Goal: Task Accomplishment & Management: Manage account settings

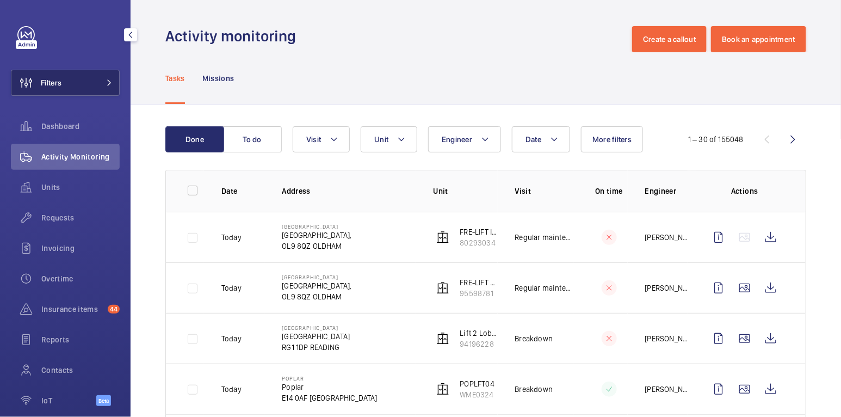
drag, startPoint x: 0, startPoint y: 0, endPoint x: 83, endPoint y: 87, distance: 120.1
click at [83, 87] on button "Filters" at bounding box center [65, 83] width 109 height 26
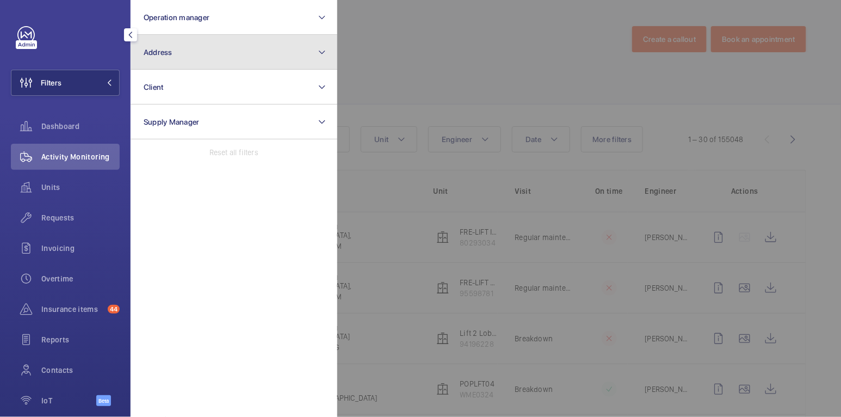
click at [225, 58] on button "Address" at bounding box center [234, 52] width 207 height 35
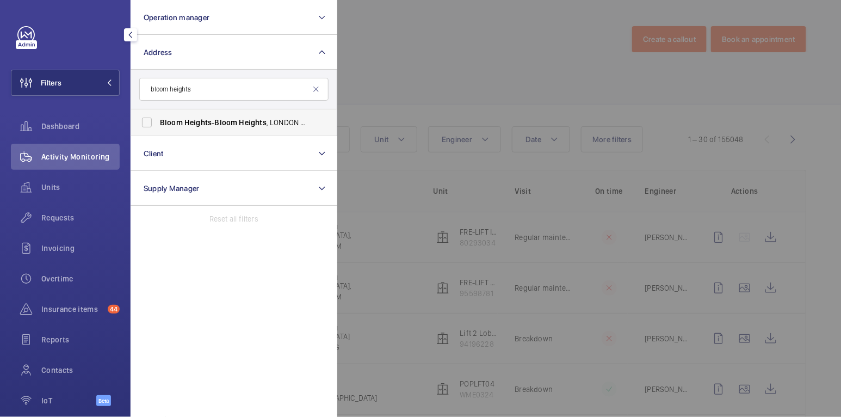
type input "bloom heights"
click at [221, 124] on span "Bloom" at bounding box center [226, 122] width 23 height 9
click at [158, 124] on input "Bloom Heights - Bloom Heights , LONDON SE8 5FT" at bounding box center [147, 123] width 22 height 22
checkbox input "true"
click at [412, 56] on div at bounding box center [757, 208] width 841 height 417
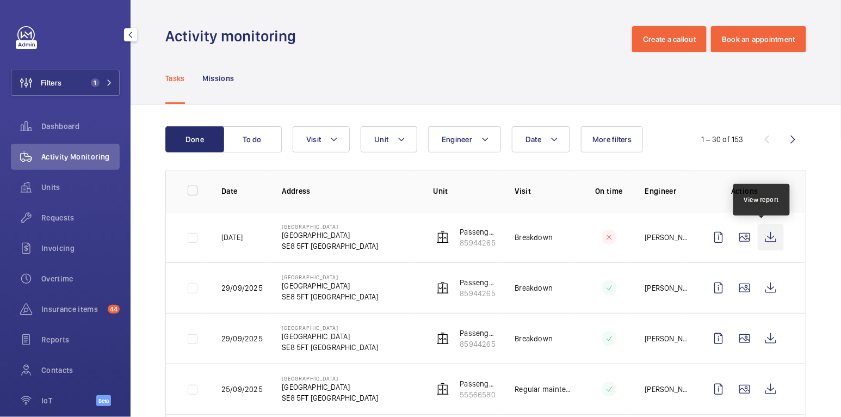
click at [762, 236] on wm-front-icon-button at bounding box center [771, 237] width 26 height 26
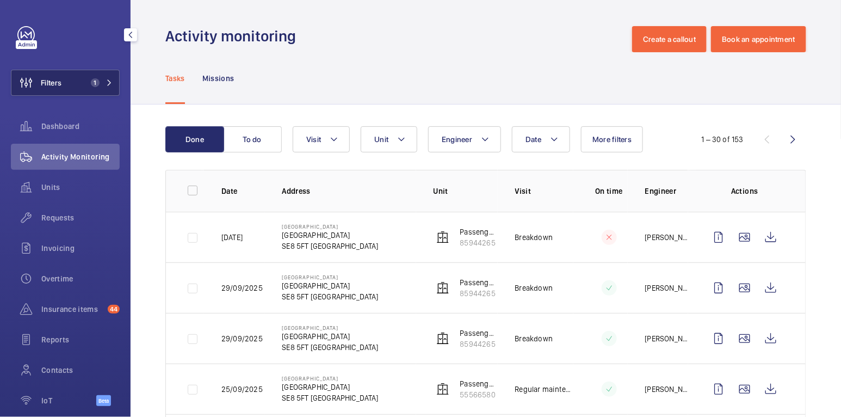
click at [87, 79] on span "1" at bounding box center [93, 82] width 13 height 9
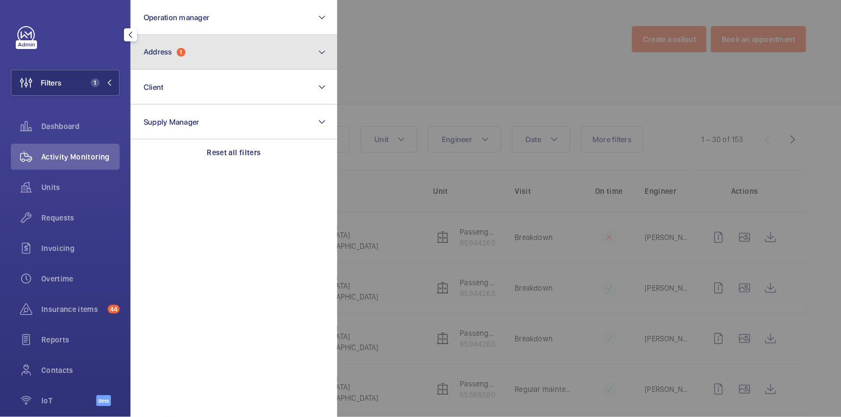
click at [220, 59] on button "Address 1" at bounding box center [234, 52] width 207 height 35
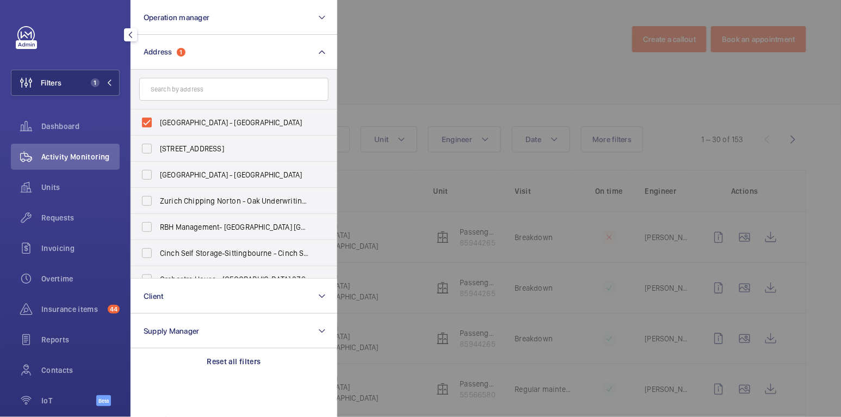
drag, startPoint x: 171, startPoint y: 117, endPoint x: 184, endPoint y: 99, distance: 22.2
click at [171, 117] on span "Bloom Heights - Bloom Heights, LONDON SE8 5FT" at bounding box center [235, 122] width 150 height 11
click at [158, 117] on input "Bloom Heights - Bloom Heights, LONDON SE8 5FT" at bounding box center [147, 123] width 22 height 22
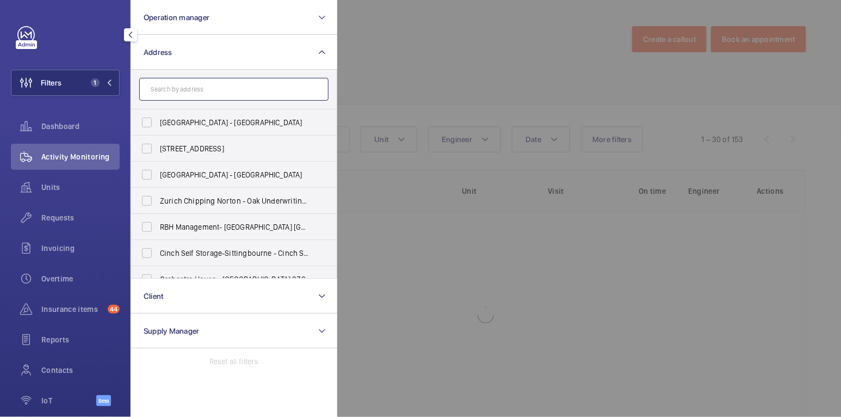
click at [186, 94] on input "text" at bounding box center [233, 89] width 189 height 23
click at [177, 119] on span "Bloom Heights - Bloom Heights, LONDON SE8 5FT" at bounding box center [235, 122] width 150 height 11
click at [158, 119] on input "Bloom Heights - Bloom Heights, LONDON SE8 5FT" at bounding box center [147, 123] width 22 height 22
checkbox input "true"
click at [413, 70] on div at bounding box center [757, 208] width 841 height 417
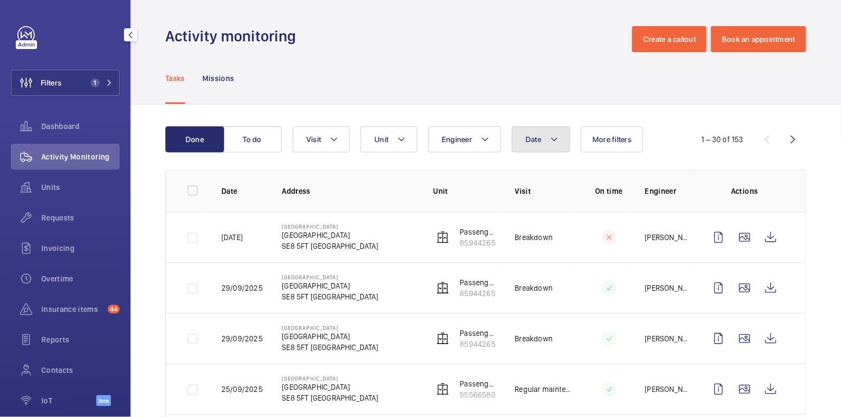
click at [539, 143] on span "Date" at bounding box center [534, 139] width 16 height 9
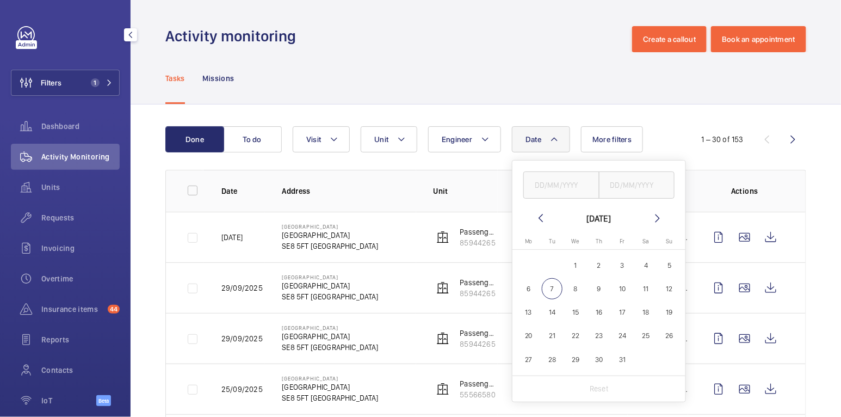
click at [542, 219] on mat-icon at bounding box center [540, 218] width 13 height 13
drag, startPoint x: 647, startPoint y: 288, endPoint x: 647, endPoint y: 267, distance: 20.7
click at [647, 287] on span "13" at bounding box center [646, 288] width 21 height 21
type input "13/09/2025"
click at [646, 187] on input "text" at bounding box center [637, 184] width 76 height 27
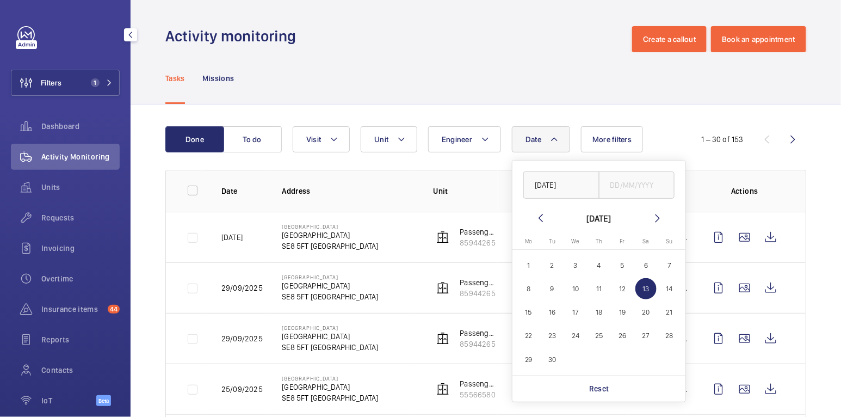
click at [646, 285] on span "13" at bounding box center [646, 288] width 21 height 21
type input "13/09/2025"
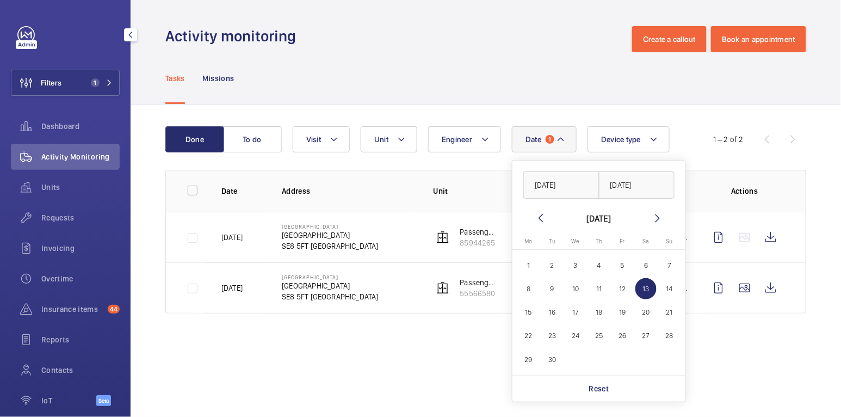
click at [205, 191] on th "Date" at bounding box center [234, 191] width 60 height 42
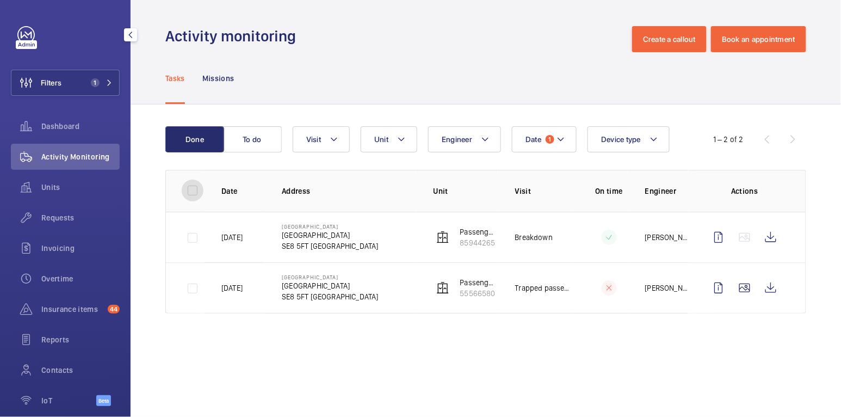
click at [192, 194] on input "checkbox" at bounding box center [193, 191] width 22 height 22
checkbox input "true"
click at [754, 141] on button "Download 2 reports" at bounding box center [761, 139] width 91 height 26
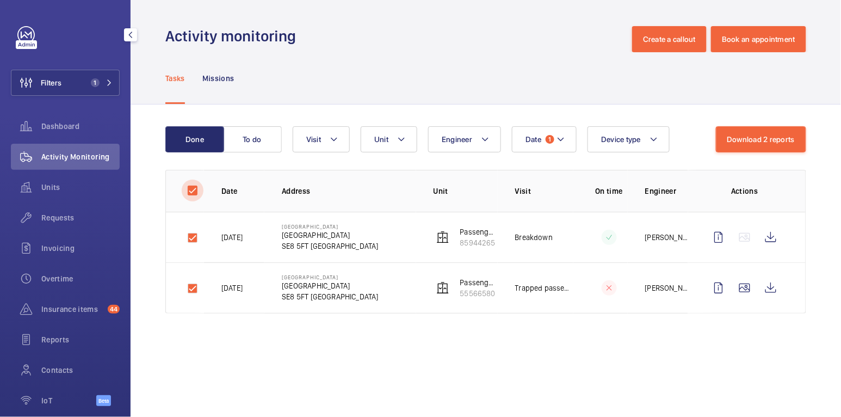
click at [193, 191] on input "checkbox" at bounding box center [193, 191] width 22 height 22
checkbox input "false"
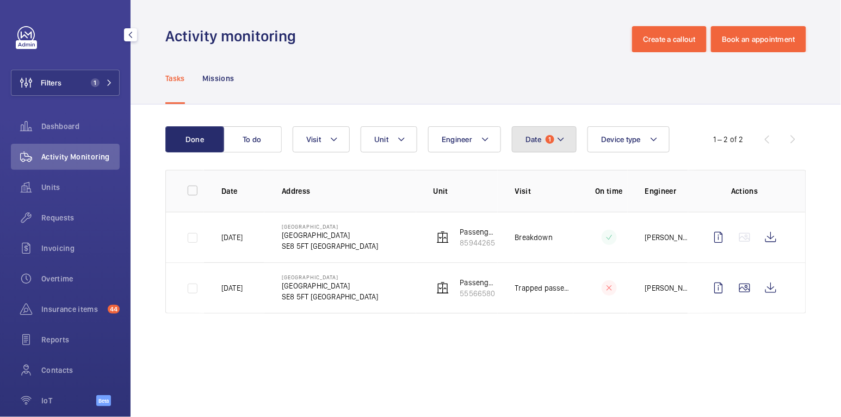
click at [539, 149] on button "Date 1" at bounding box center [544, 139] width 65 height 26
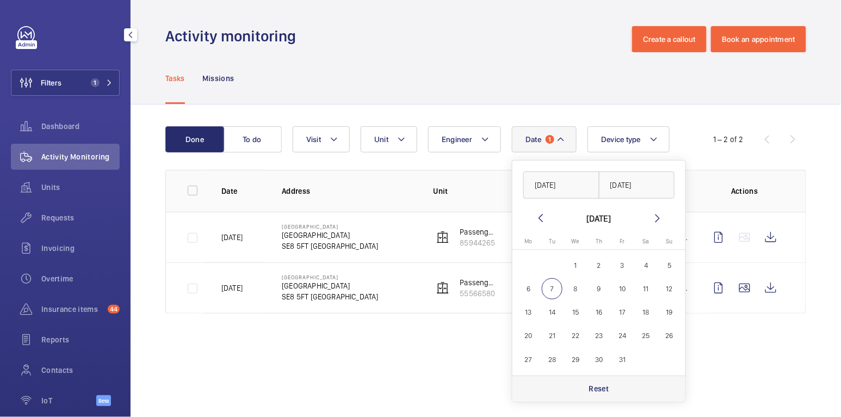
click at [626, 390] on div "Reset" at bounding box center [599, 389] width 173 height 26
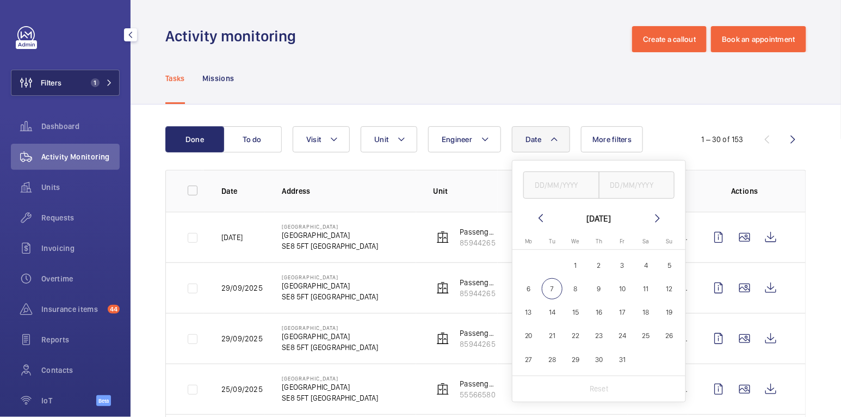
click at [65, 80] on button "Filters 1" at bounding box center [65, 83] width 109 height 26
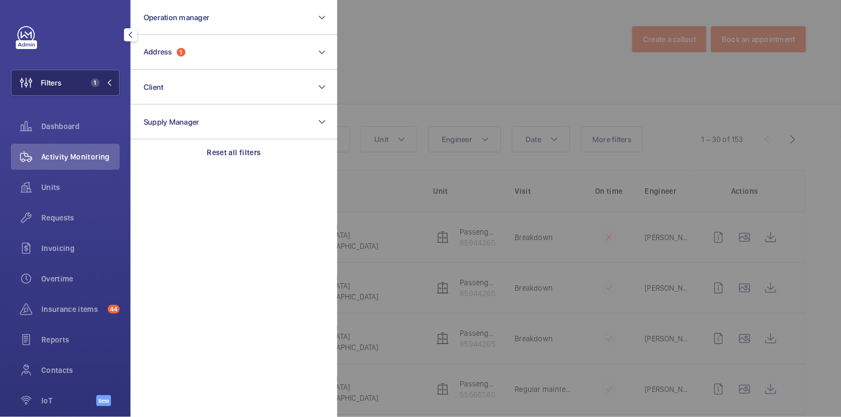
click at [71, 83] on button "Filters 1" at bounding box center [65, 83] width 109 height 26
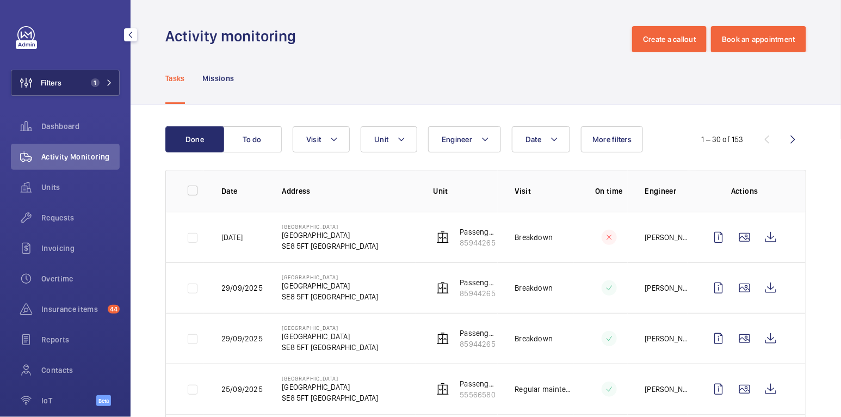
click at [52, 74] on span "Filters" at bounding box center [36, 83] width 50 height 26
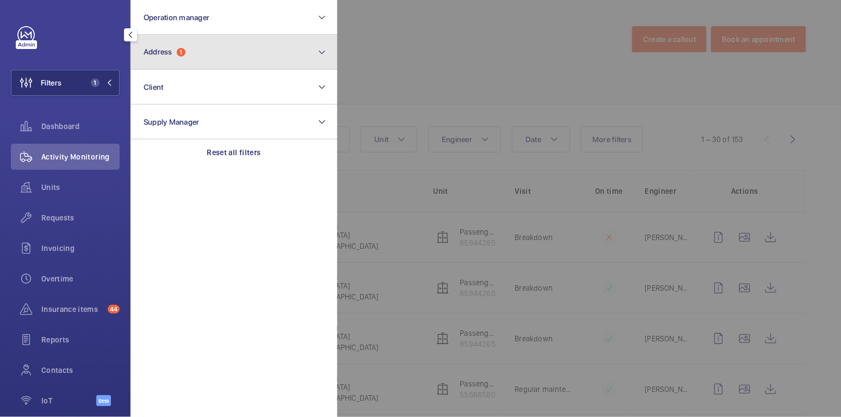
click at [205, 45] on button "Address 1" at bounding box center [234, 52] width 207 height 35
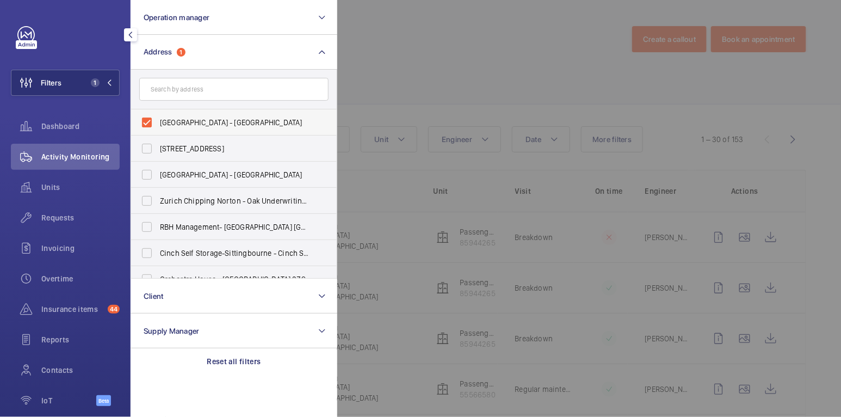
drag, startPoint x: 202, startPoint y: 125, endPoint x: 219, endPoint y: 122, distance: 17.1
click at [202, 124] on span "Bloom Heights - Bloom Heights, LONDON SE8 5FT" at bounding box center [235, 122] width 150 height 11
click at [158, 124] on input "Bloom Heights - Bloom Heights, LONDON SE8 5FT" at bounding box center [147, 123] width 22 height 22
checkbox input "false"
click at [462, 76] on div at bounding box center [757, 208] width 841 height 417
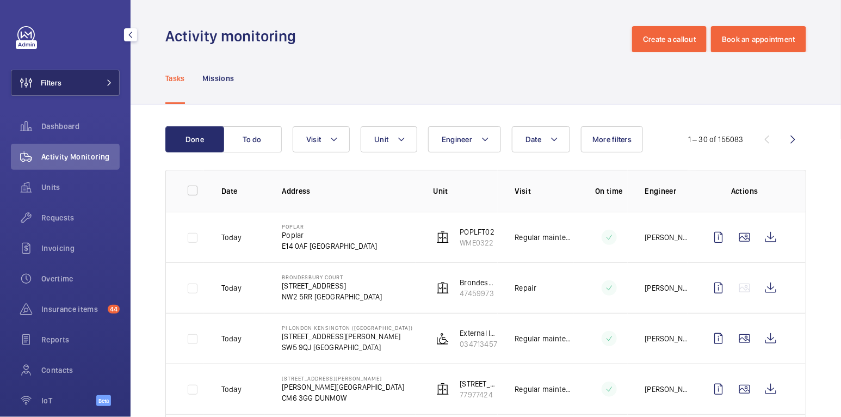
click at [86, 91] on button "Filters" at bounding box center [65, 83] width 109 height 26
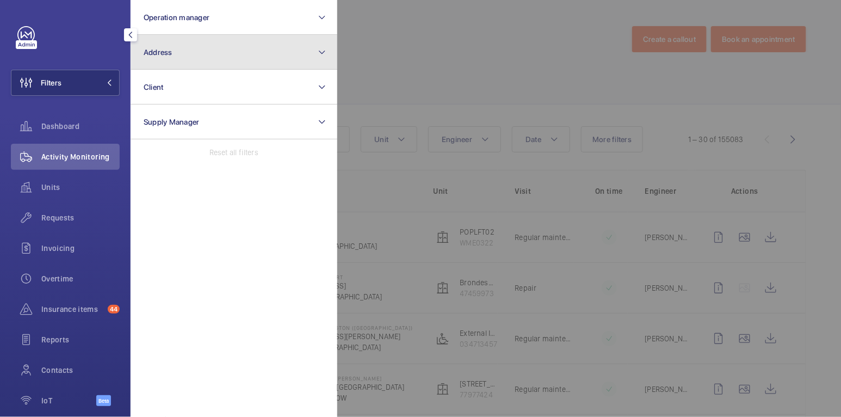
click at [212, 59] on button "Address" at bounding box center [234, 52] width 207 height 35
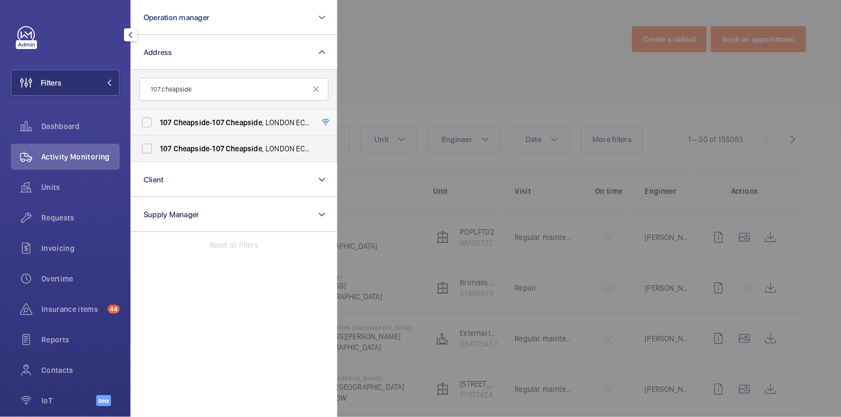
type input "107 cheapside"
drag, startPoint x: 205, startPoint y: 119, endPoint x: 197, endPoint y: 129, distance: 12.4
click at [205, 120] on span "Cheapside" at bounding box center [192, 122] width 36 height 9
click at [158, 120] on input "107 Cheapside - 107 Cheapside , LONDON EC2V 6DN" at bounding box center [147, 123] width 22 height 22
checkbox input "true"
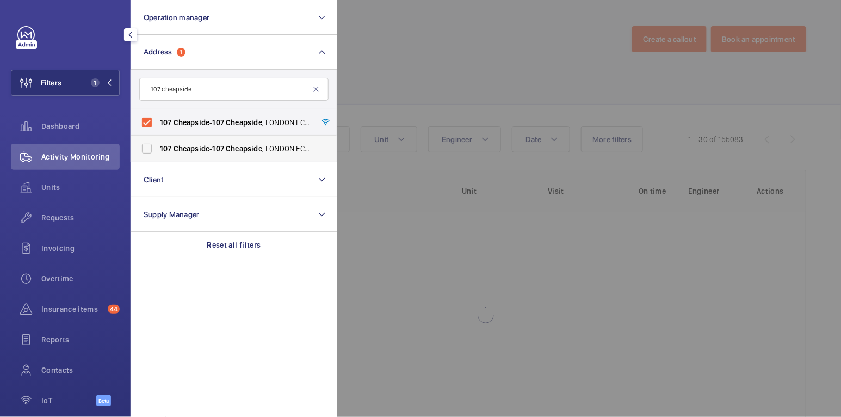
click at [189, 143] on span "107 Cheapside - 107 Cheapside , LONDON EC2V 6DN" at bounding box center [235, 148] width 150 height 11
click at [158, 143] on input "107 Cheapside - 107 Cheapside , LONDON EC2V 6DN" at bounding box center [147, 149] width 22 height 22
checkbox input "true"
click at [363, 63] on div at bounding box center [757, 208] width 841 height 417
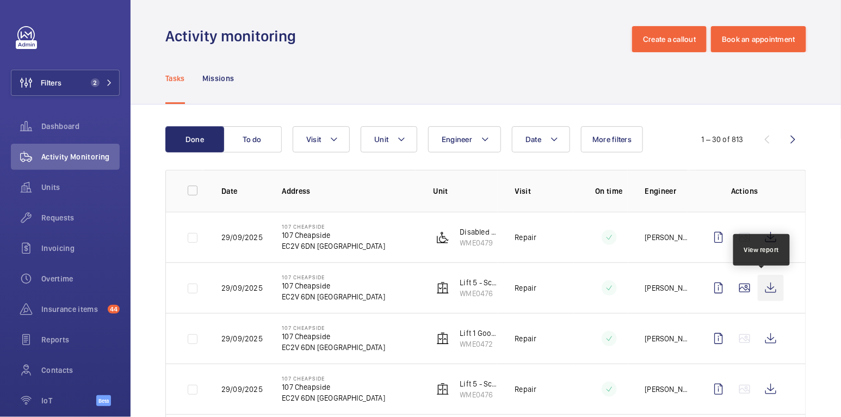
click at [764, 287] on wm-front-icon-button at bounding box center [771, 288] width 26 height 26
click at [43, 183] on span "Units" at bounding box center [80, 187] width 78 height 11
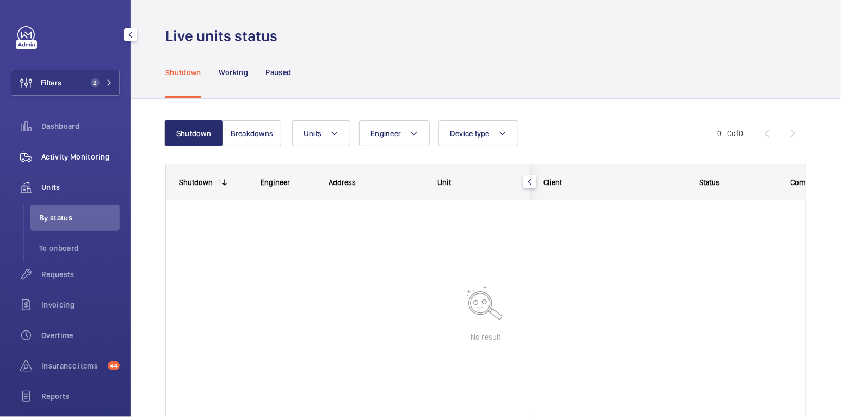
click at [66, 151] on div "Activity Monitoring" at bounding box center [65, 157] width 109 height 26
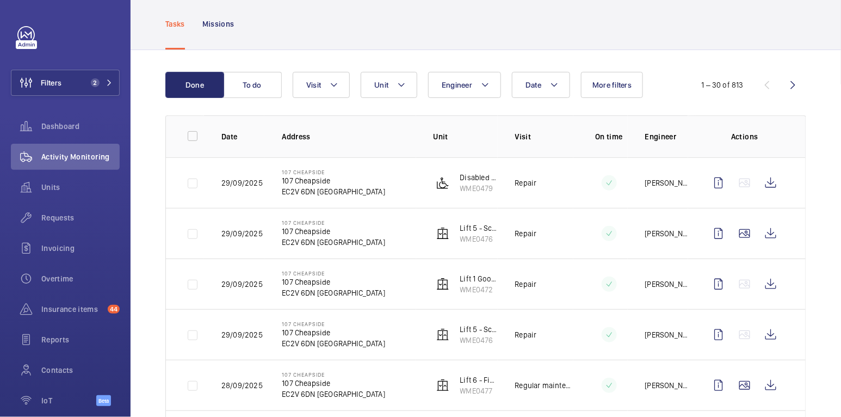
scroll to position [56, 0]
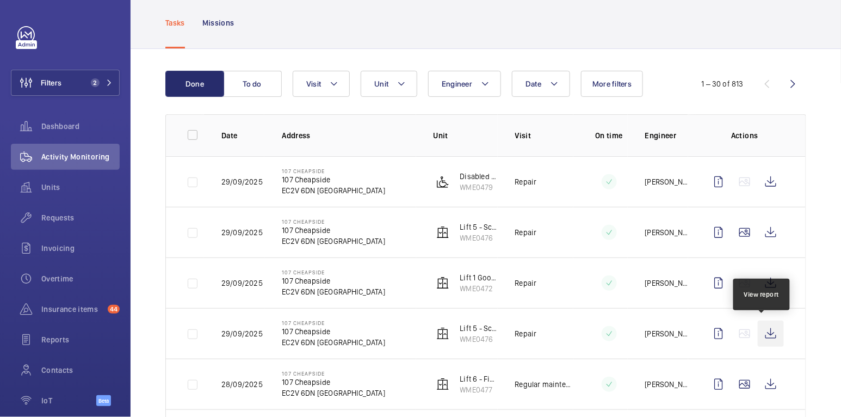
click at [769, 333] on wm-front-icon-button at bounding box center [771, 334] width 26 height 26
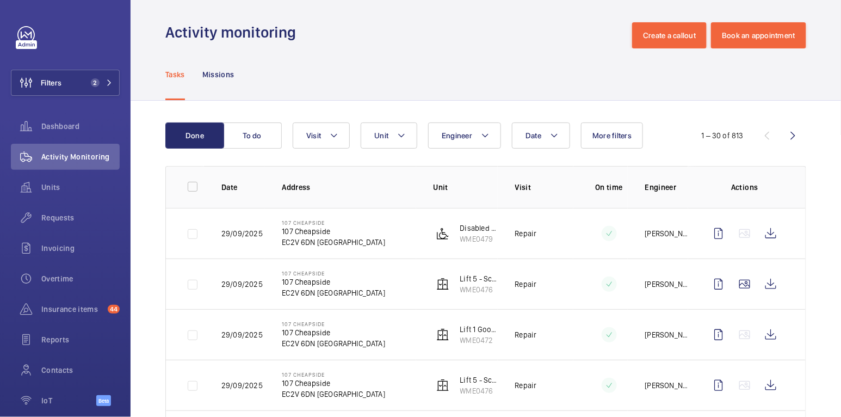
scroll to position [0, 0]
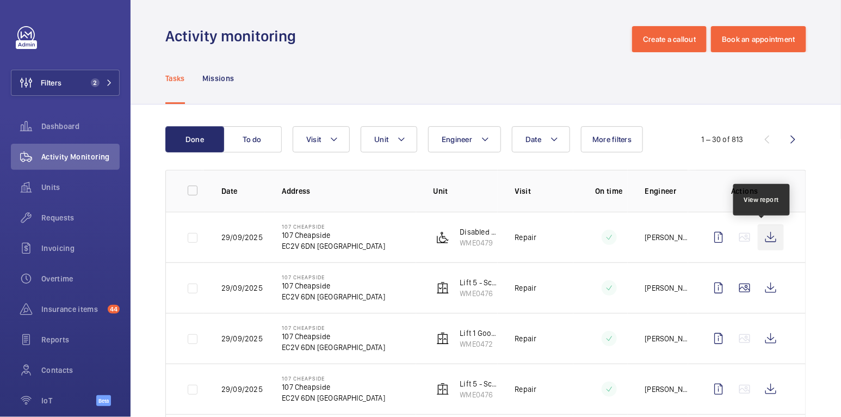
click at [761, 237] on wm-front-icon-button at bounding box center [771, 237] width 26 height 26
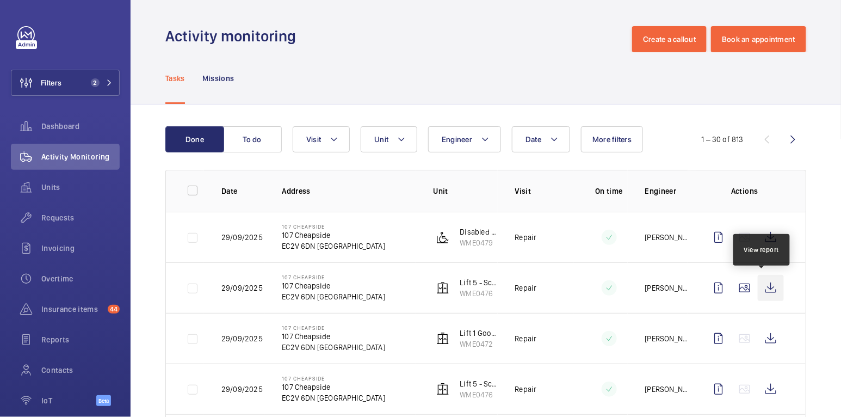
click at [766, 288] on wm-front-icon-button at bounding box center [771, 288] width 26 height 26
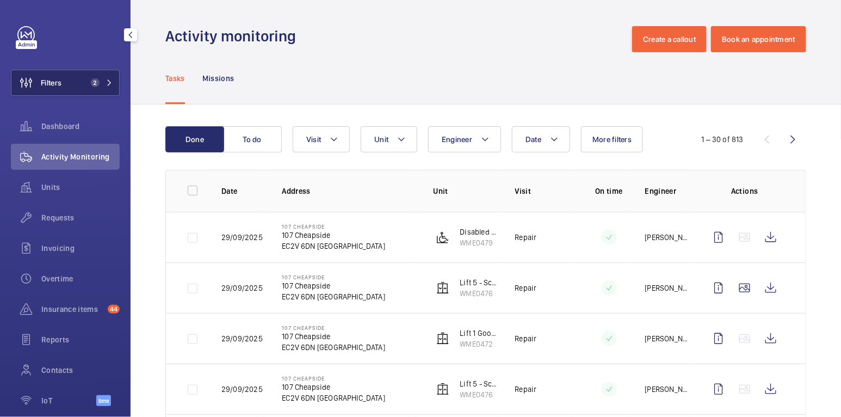
click at [50, 78] on span "Filters" at bounding box center [51, 82] width 21 height 11
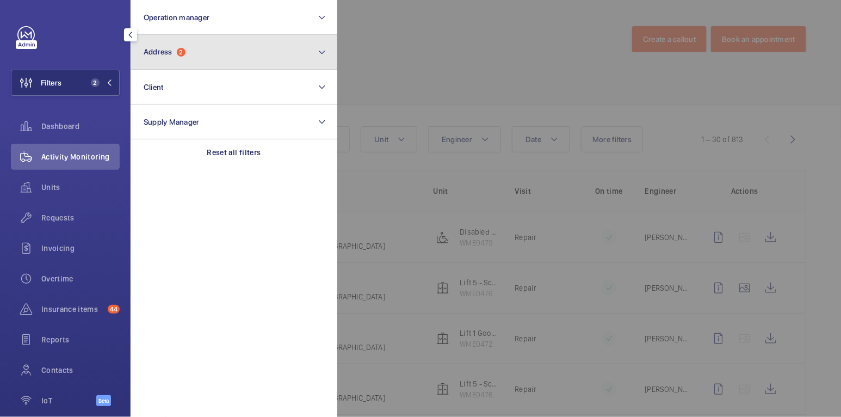
click at [183, 52] on span "2" at bounding box center [181, 52] width 9 height 9
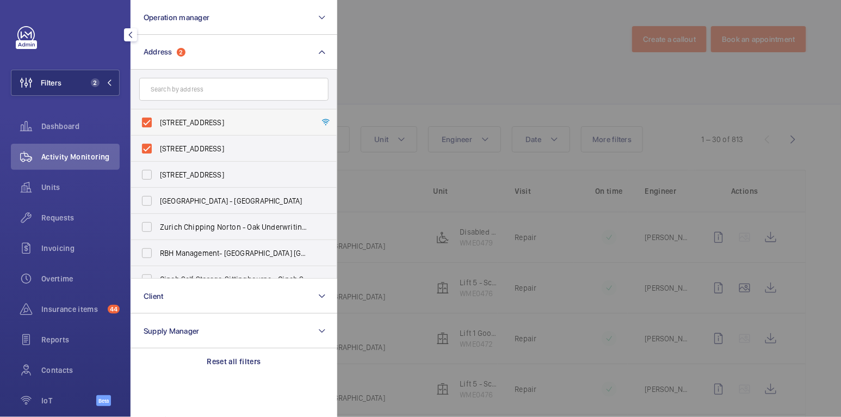
click at [180, 118] on span "107 Cheapside - 107 Cheapside, LONDON EC2V 6DN" at bounding box center [235, 122] width 150 height 11
click at [158, 118] on input "107 Cheapside - 107 Cheapside, LONDON EC2V 6DN" at bounding box center [147, 123] width 22 height 22
checkbox input "false"
click at [177, 146] on span "107 Cheapside - 107 Cheapside, LONDON EC2V 6DN" at bounding box center [235, 148] width 150 height 11
click at [158, 146] on input "107 Cheapside - 107 Cheapside, LONDON EC2V 6DN" at bounding box center [147, 149] width 22 height 22
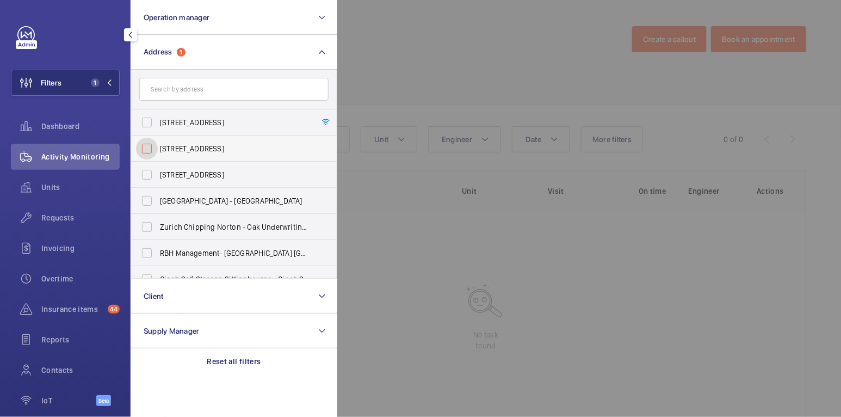
checkbox input "false"
click at [442, 61] on div at bounding box center [757, 208] width 841 height 417
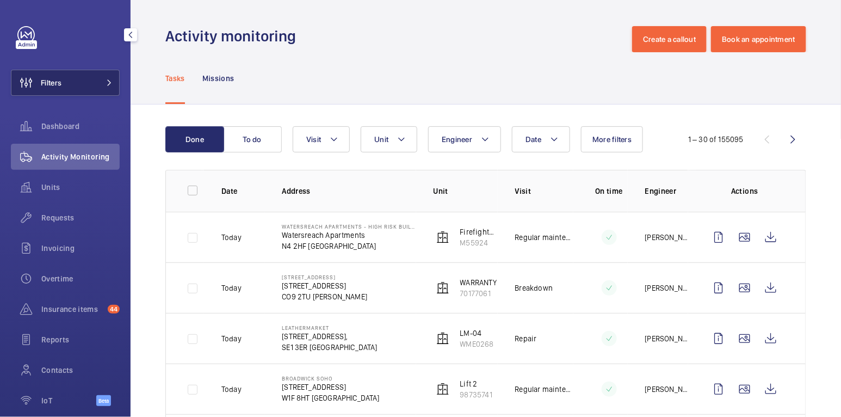
click at [81, 83] on button "Filters" at bounding box center [65, 83] width 109 height 26
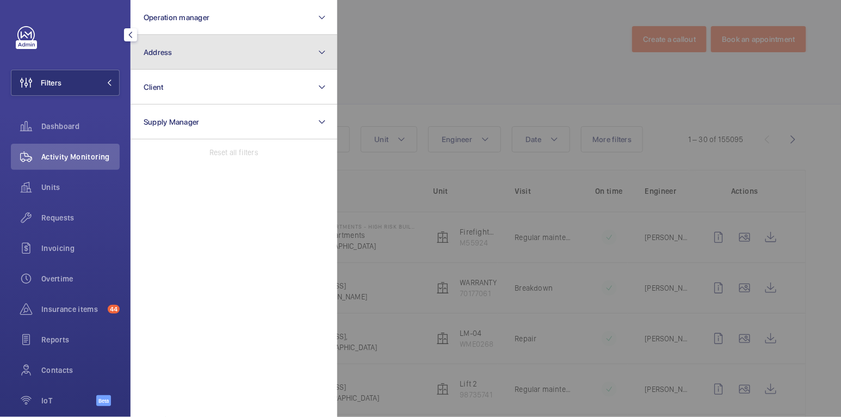
click at [179, 66] on button "Address" at bounding box center [234, 52] width 207 height 35
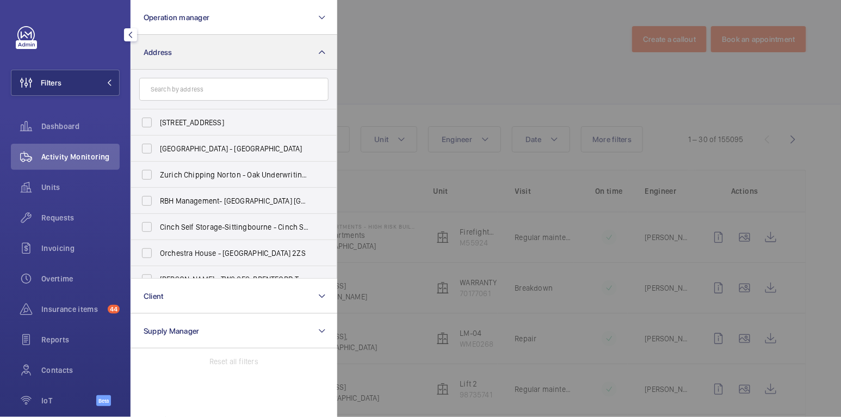
type input "p"
type input "E"
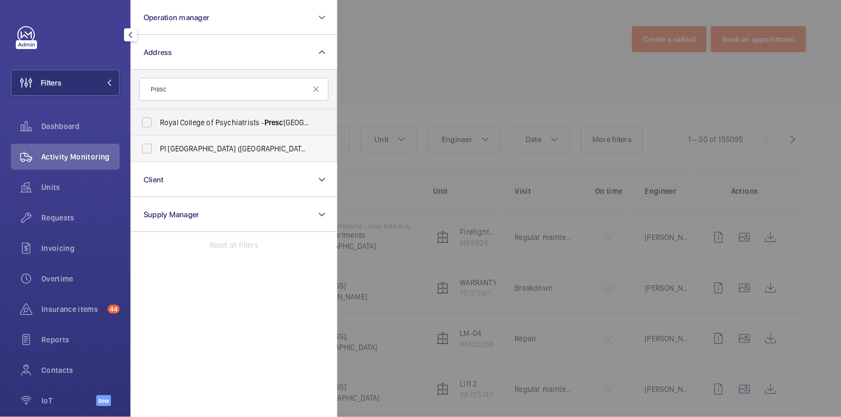
type input "Presc"
click at [174, 149] on span "PI London City (Tower Hill) - 22-24 Presc ot Street, CITY OF LONDON E1 8BB" at bounding box center [235, 148] width 150 height 11
click at [158, 149] on input "PI London City (Tower Hill) - 22-24 Presc ot Street, CITY OF LONDON E1 8BB" at bounding box center [147, 149] width 22 height 22
checkbox input "true"
click at [462, 77] on div at bounding box center [757, 208] width 841 height 417
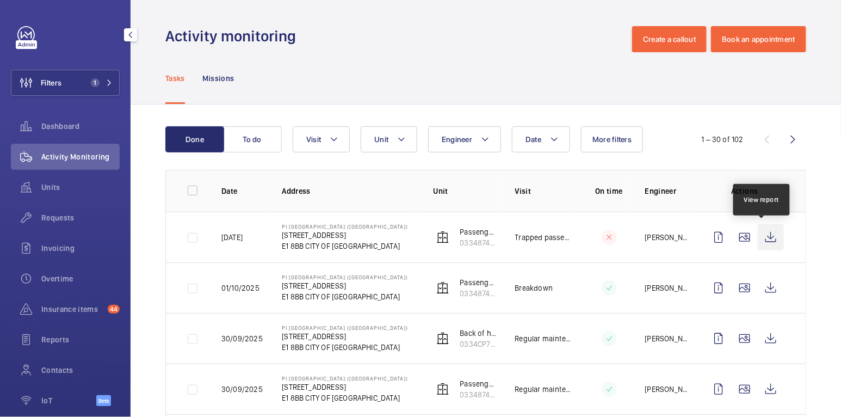
click at [758, 239] on wm-front-icon-button at bounding box center [771, 237] width 26 height 26
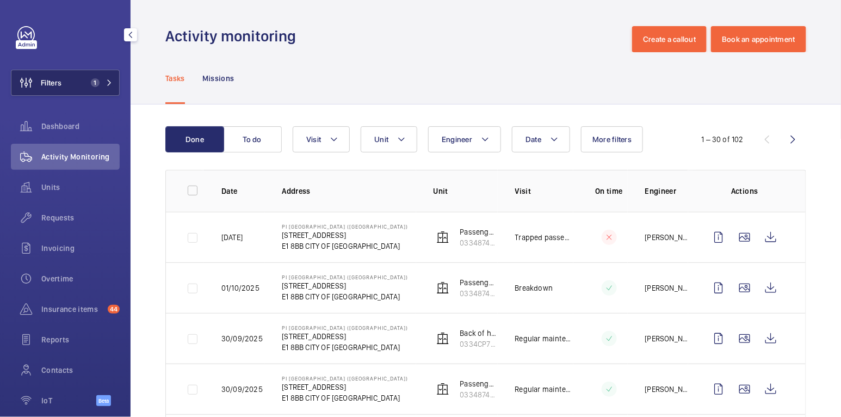
click at [76, 77] on button "Filters 1" at bounding box center [65, 83] width 109 height 26
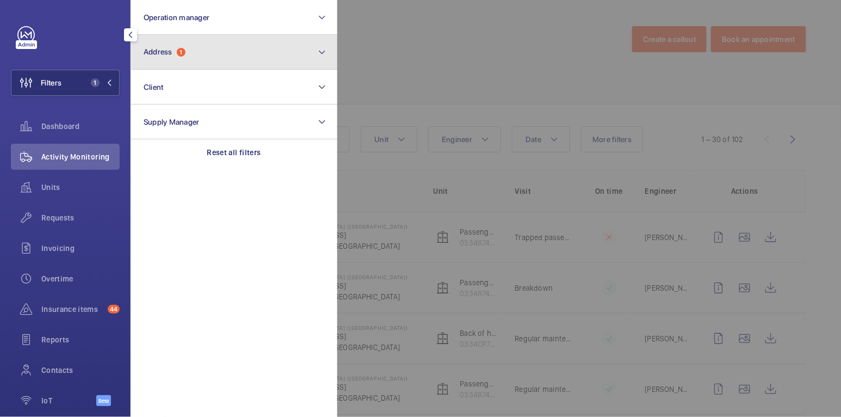
click at [189, 59] on button "Address 1" at bounding box center [234, 52] width 207 height 35
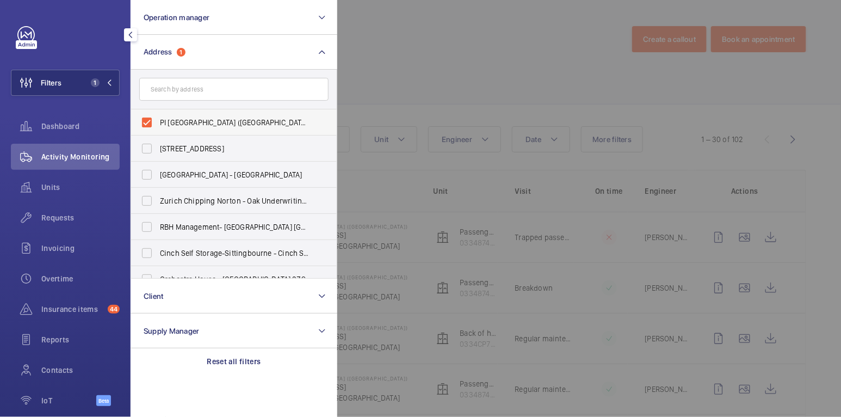
click at [180, 122] on span "PI London City (Tower Hill) - 22-24 Prescot Street, CITY OF LONDON E1 8BB" at bounding box center [235, 122] width 150 height 11
click at [158, 122] on input "PI London City (Tower Hill) - 22-24 Prescot Street, CITY OF LONDON E1 8BB" at bounding box center [147, 123] width 22 height 22
checkbox input "false"
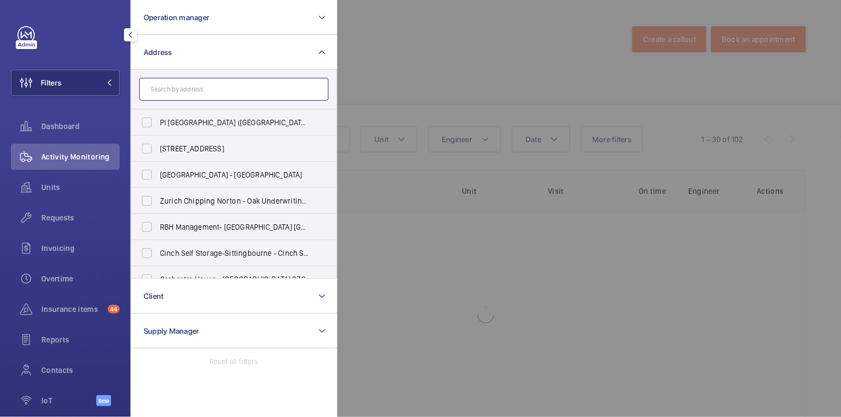
click at [189, 87] on input "text" at bounding box center [233, 89] width 189 height 23
type input "n"
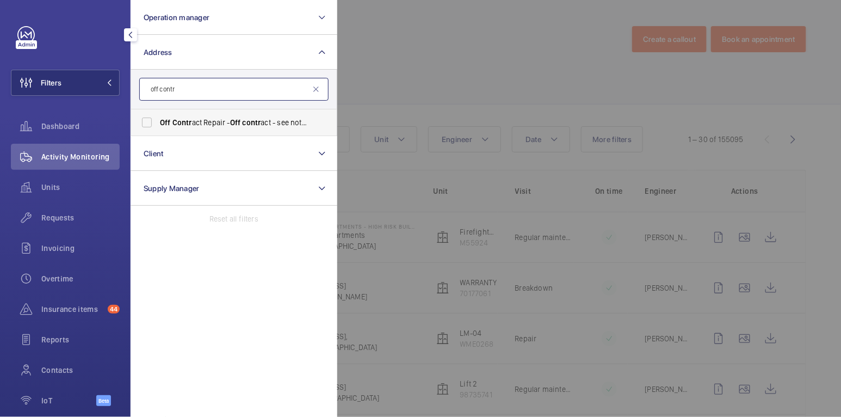
type input "off contr"
click at [231, 121] on span "Off" at bounding box center [235, 122] width 11 height 9
click at [158, 121] on input "Off Contr act Repair - Off contr act - see notes in description, LONDON XXXX" at bounding box center [147, 123] width 22 height 22
checkbox input "true"
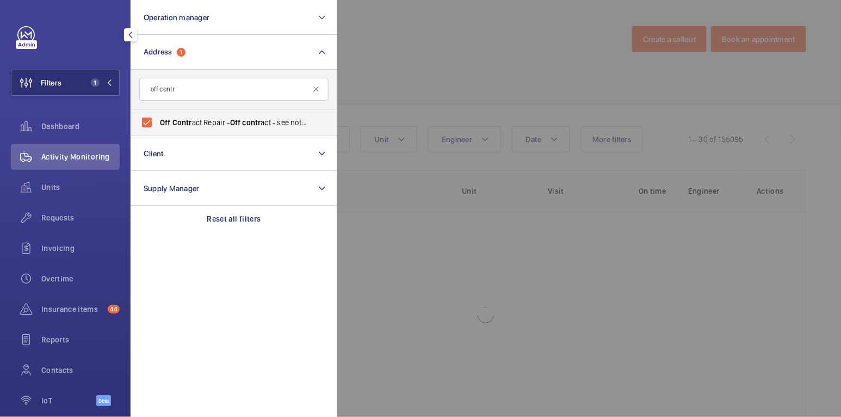
click at [459, 69] on div at bounding box center [757, 208] width 841 height 417
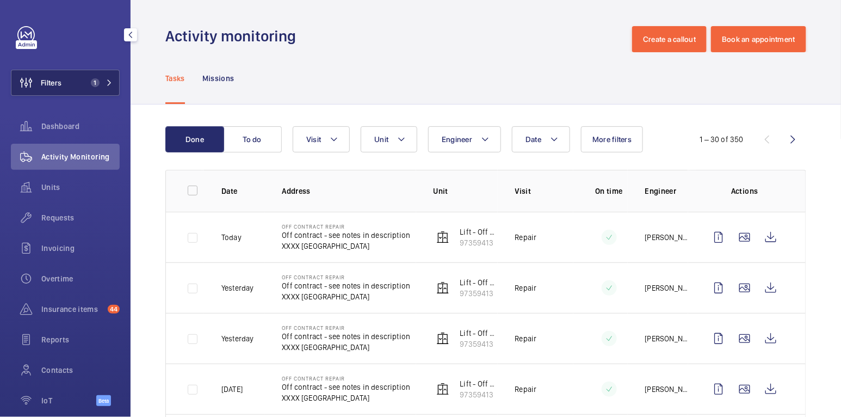
click at [69, 85] on button "Filters 1" at bounding box center [65, 83] width 109 height 26
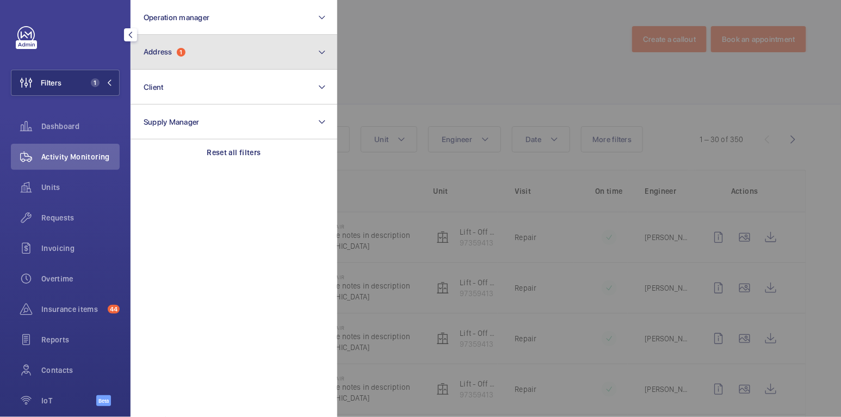
click at [179, 64] on button "Address 1" at bounding box center [234, 52] width 207 height 35
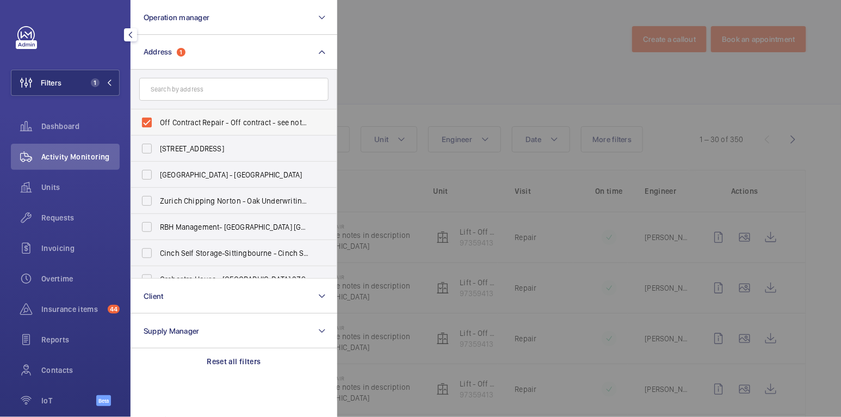
click at [168, 120] on span "Off Contract Repair - Off contract - see notes in description, [GEOGRAPHIC_DATA…" at bounding box center [235, 122] width 150 height 11
click at [158, 120] on input "Off Contract Repair - Off contract - see notes in description, [GEOGRAPHIC_DATA…" at bounding box center [147, 123] width 22 height 22
checkbox input "false"
click at [422, 44] on div at bounding box center [757, 208] width 841 height 417
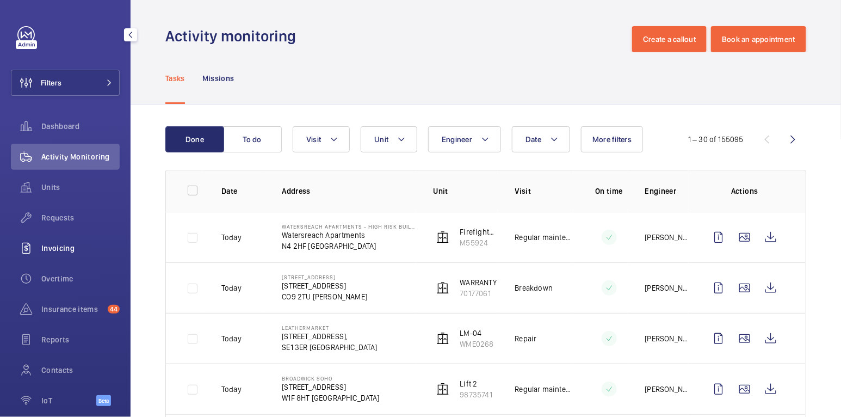
click at [56, 260] on div "Invoicing" at bounding box center [65, 248] width 109 height 26
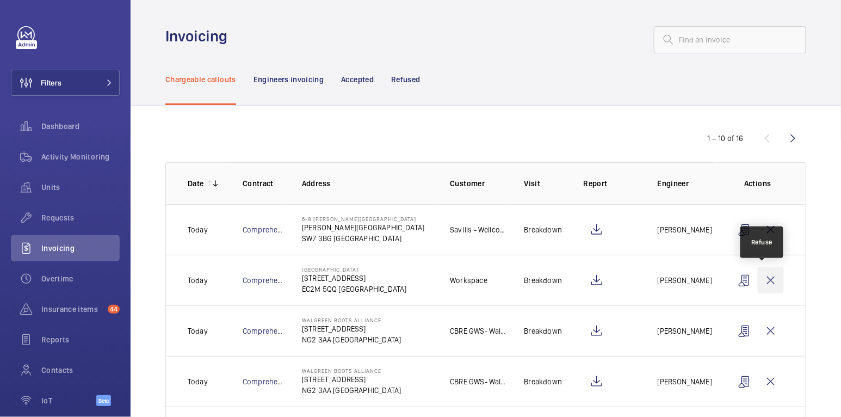
click at [766, 284] on wm-front-icon-button at bounding box center [771, 280] width 26 height 26
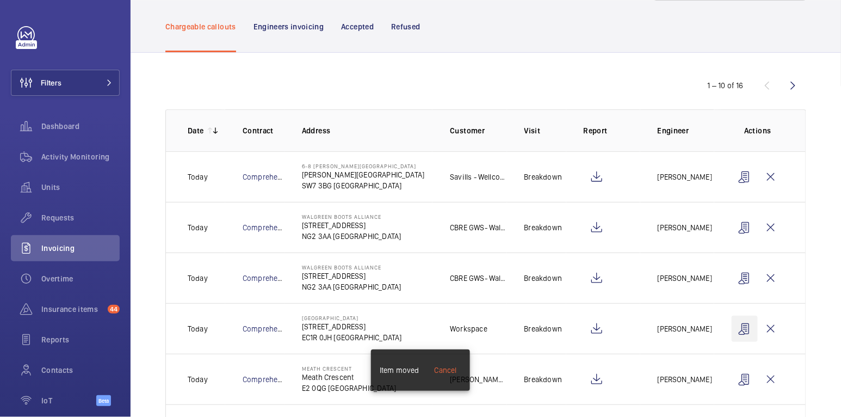
scroll to position [58, 0]
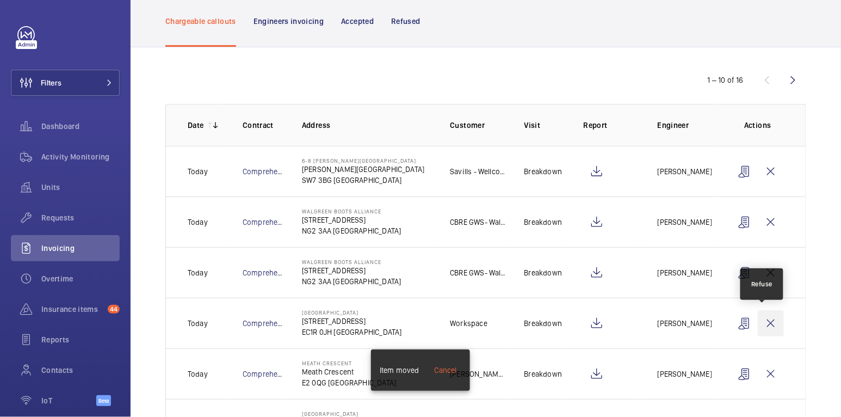
click at [766, 321] on wm-front-icon-button at bounding box center [771, 323] width 26 height 26
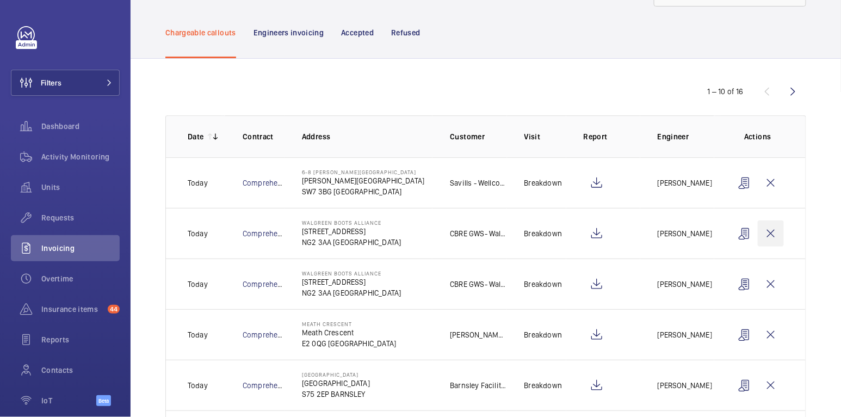
scroll to position [0, 0]
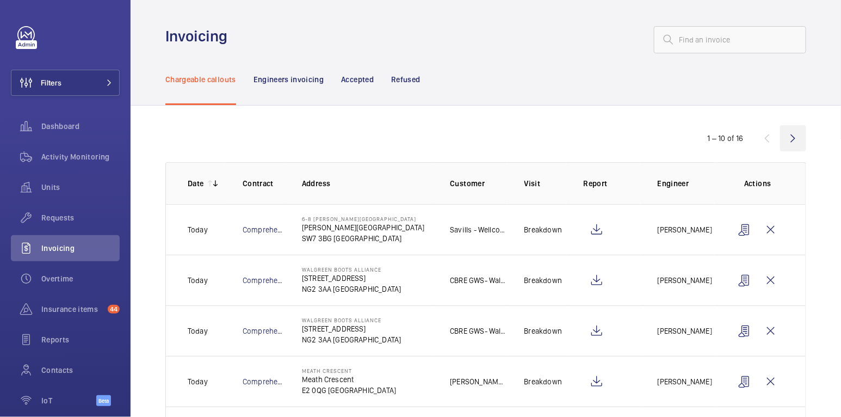
click at [784, 133] on wm-front-icon-button at bounding box center [794, 138] width 26 height 26
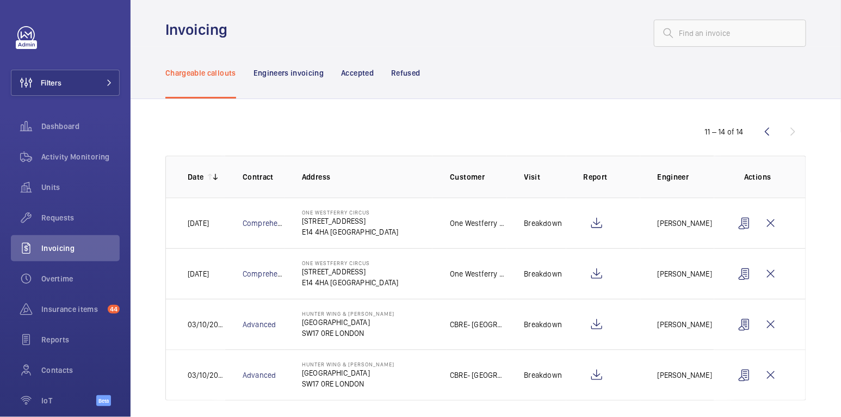
scroll to position [14, 0]
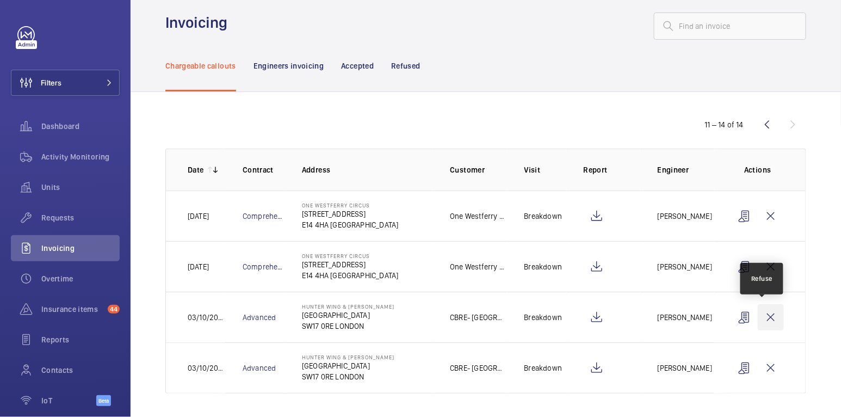
click at [766, 316] on wm-front-icon-button at bounding box center [771, 317] width 26 height 26
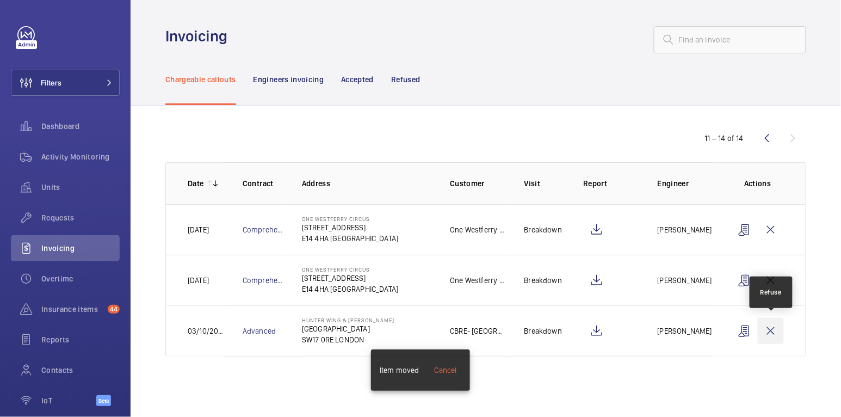
scroll to position [0, 0]
click at [781, 330] on wm-front-icon-button at bounding box center [771, 331] width 26 height 26
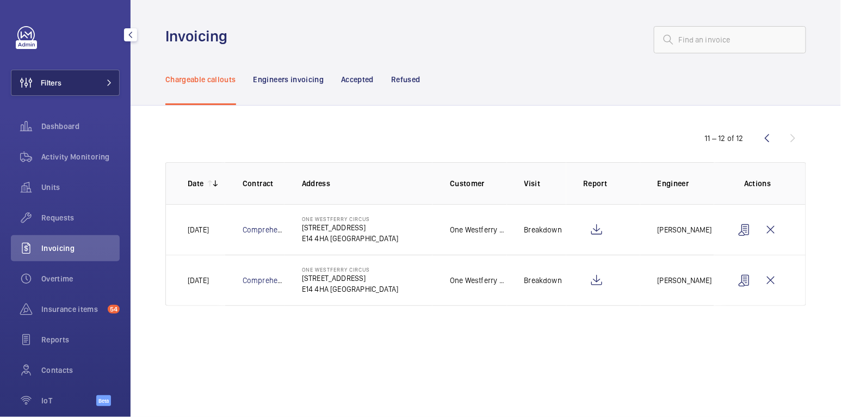
click at [100, 84] on span at bounding box center [106, 82] width 13 height 7
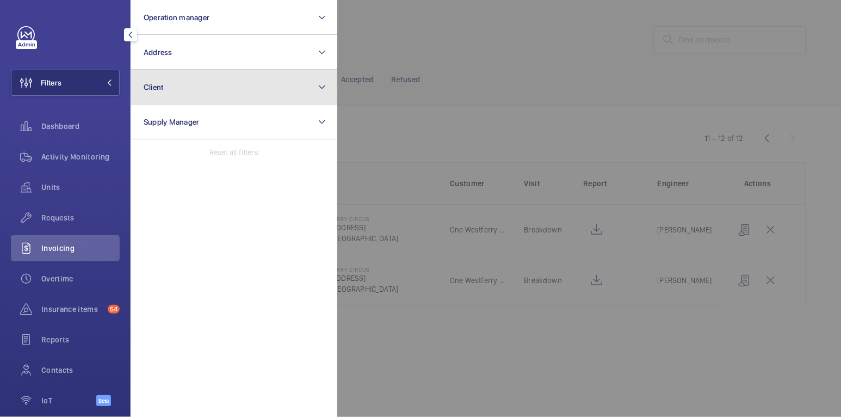
click at [185, 90] on button "Client" at bounding box center [234, 87] width 207 height 35
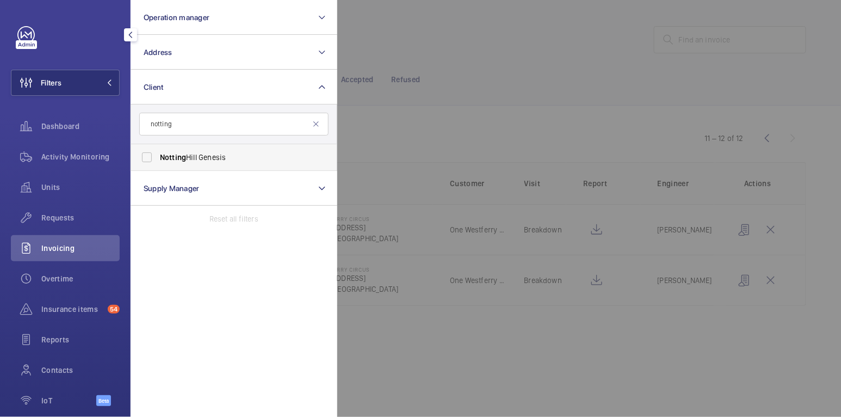
type input "notting"
click at [198, 152] on span "Notting Hill Genesis" at bounding box center [235, 157] width 150 height 11
click at [158, 152] on input "Notting Hill Genesis" at bounding box center [147, 157] width 22 height 22
checkbox input "true"
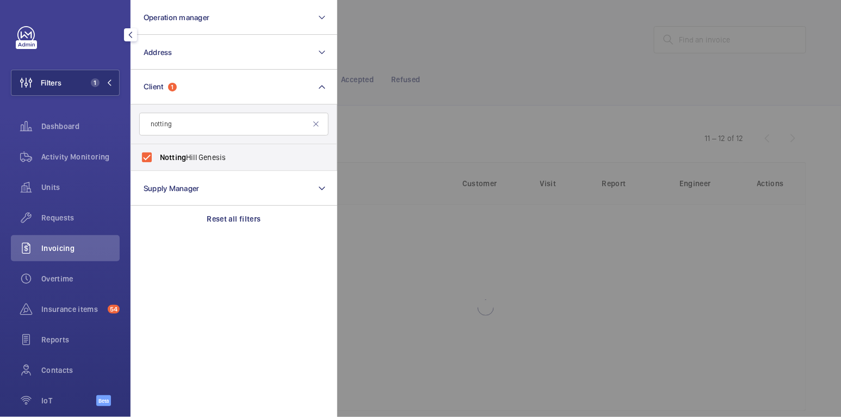
click at [407, 81] on div at bounding box center [757, 208] width 841 height 417
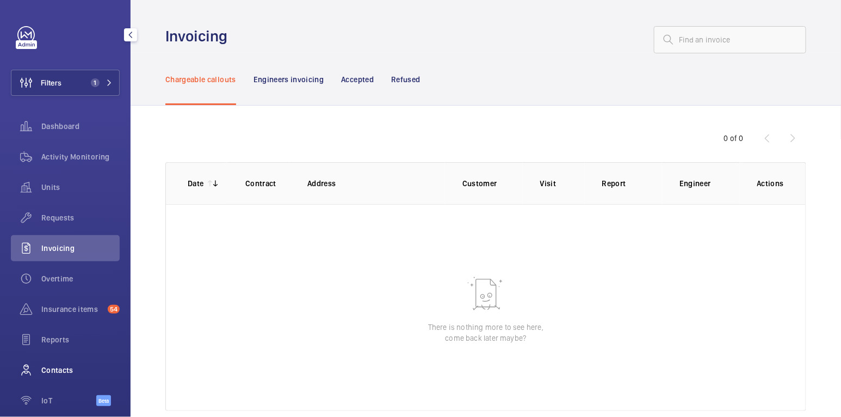
click at [51, 372] on span "Contacts" at bounding box center [80, 370] width 78 height 11
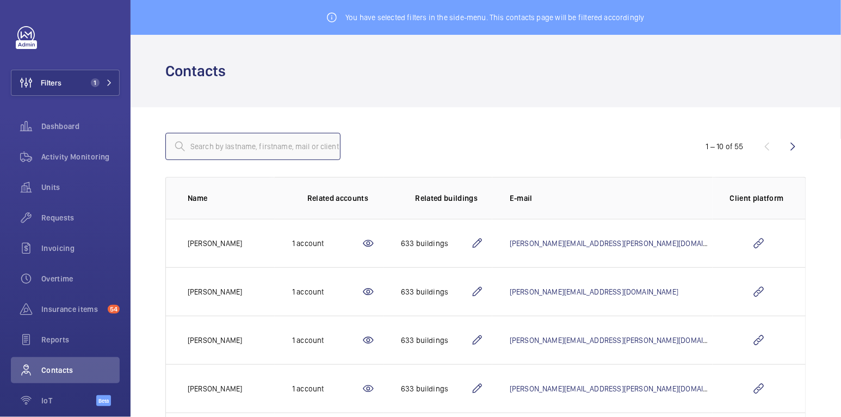
click at [208, 145] on input "text" at bounding box center [252, 146] width 175 height 27
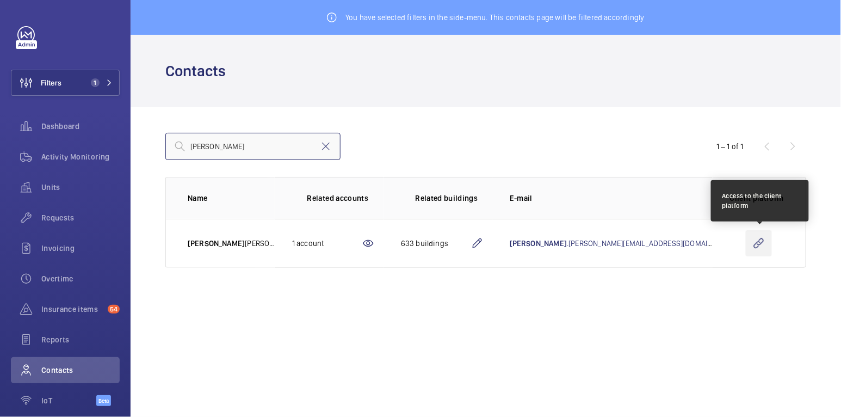
type input "[PERSON_NAME]"
click at [753, 243] on wm-front-icon-button at bounding box center [759, 243] width 26 height 26
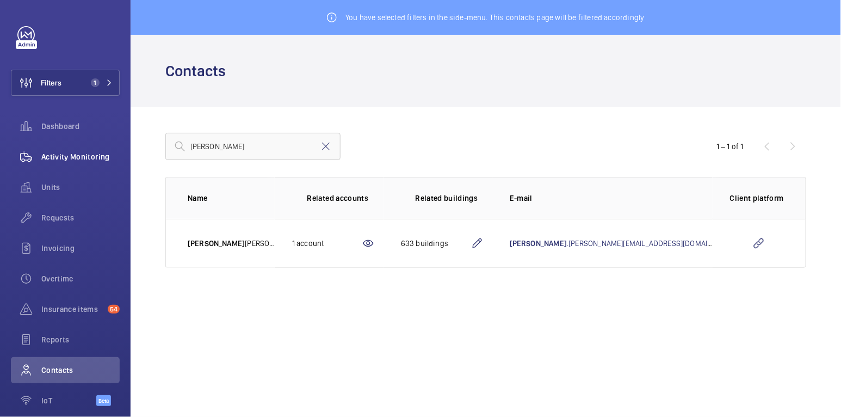
click at [77, 157] on span "Activity Monitoring" at bounding box center [80, 156] width 78 height 11
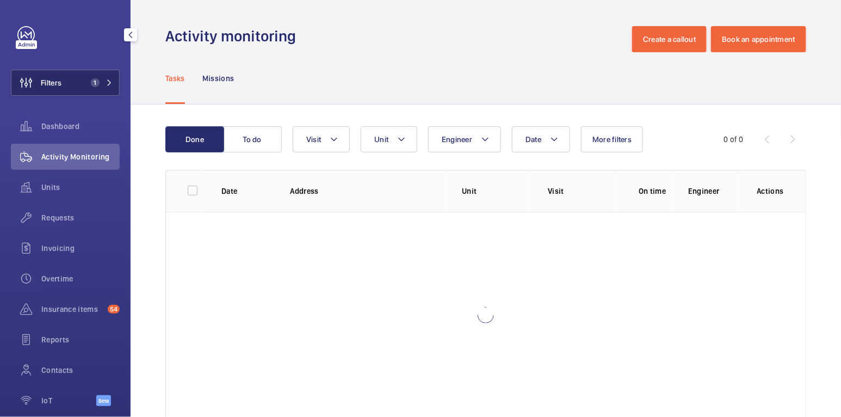
click at [90, 79] on span "1" at bounding box center [93, 82] width 13 height 9
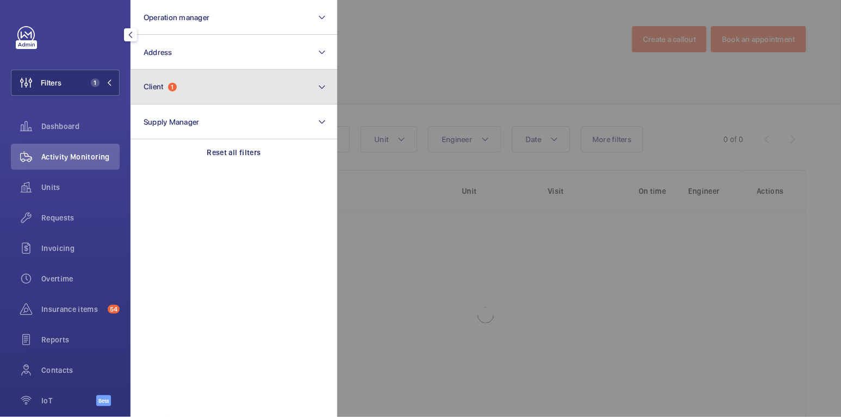
click at [162, 93] on button "Client 1" at bounding box center [234, 87] width 207 height 35
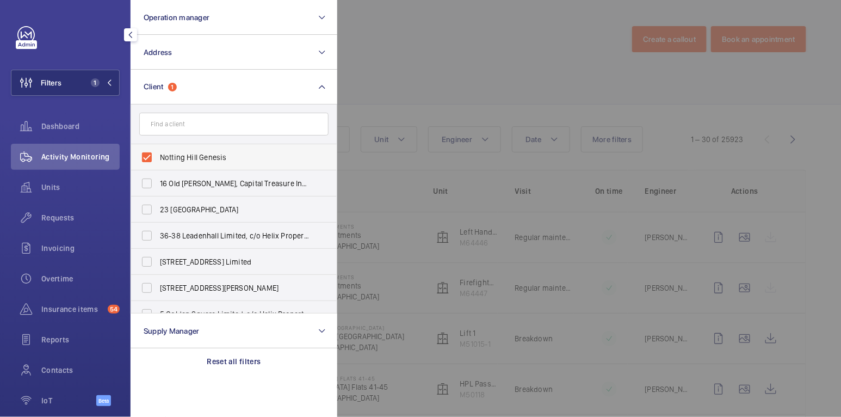
click at [176, 153] on span "Notting Hill Genesis" at bounding box center [235, 157] width 150 height 11
click at [158, 153] on input "Notting Hill Genesis" at bounding box center [147, 157] width 22 height 22
checkbox input "false"
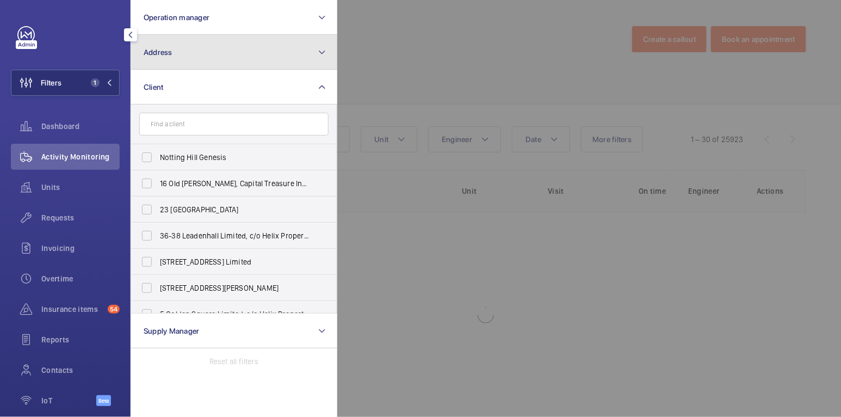
click at [198, 52] on button "Address" at bounding box center [234, 52] width 207 height 35
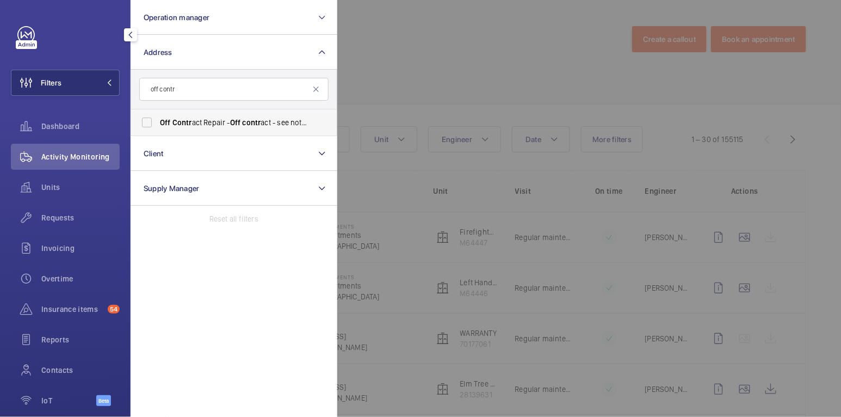
type input "off contr"
click at [206, 120] on span "Off Contr act Repair - Off contr act - see notes in description, LONDON XXXX" at bounding box center [235, 122] width 150 height 11
click at [158, 120] on input "Off Contr act Repair - Off contr act - see notes in description, LONDON XXXX" at bounding box center [147, 123] width 22 height 22
checkbox input "true"
click at [461, 65] on div at bounding box center [757, 208] width 841 height 417
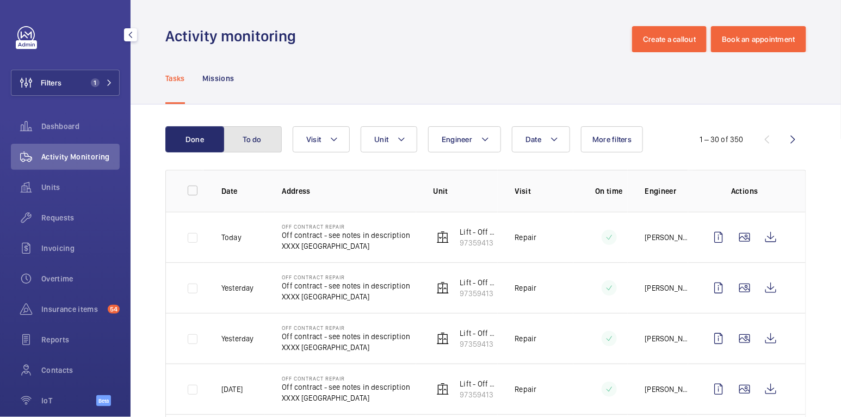
click at [236, 143] on button "To do" at bounding box center [252, 139] width 59 height 26
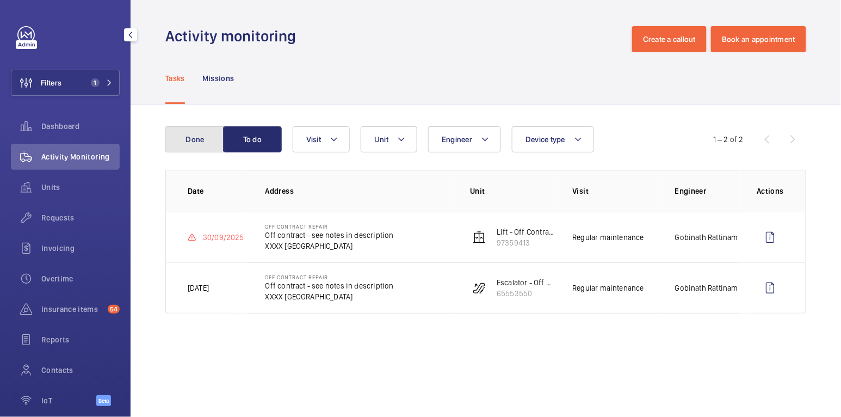
click at [212, 143] on button "Done" at bounding box center [194, 139] width 59 height 26
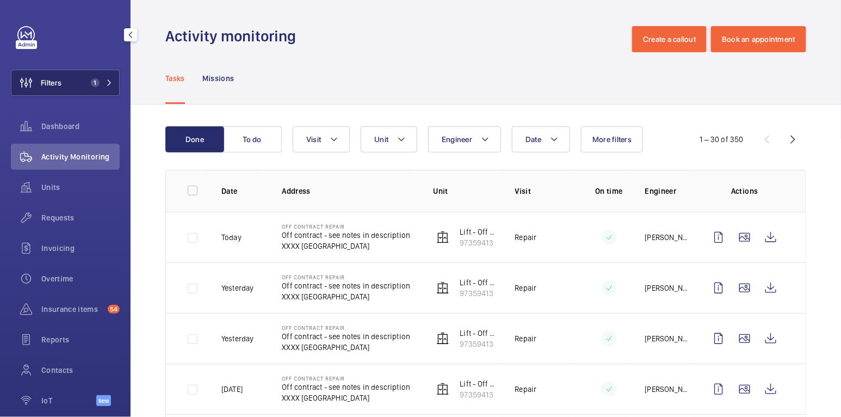
click at [68, 84] on button "Filters 1" at bounding box center [65, 83] width 109 height 26
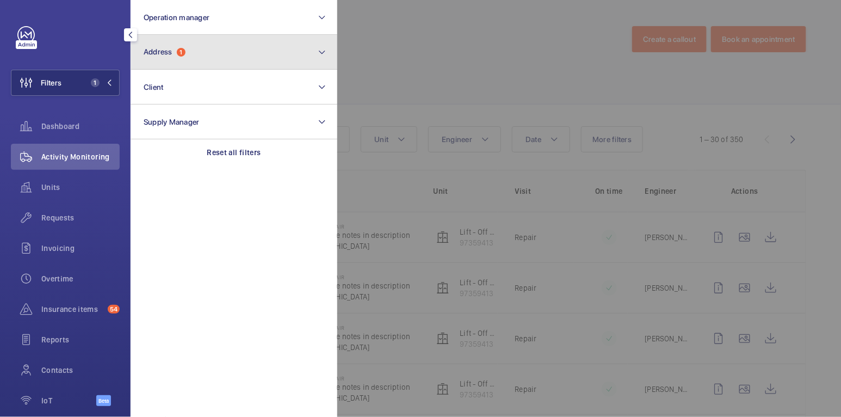
drag, startPoint x: 163, startPoint y: 63, endPoint x: 167, endPoint y: 69, distance: 6.6
click at [164, 63] on button "Address 1" at bounding box center [234, 52] width 207 height 35
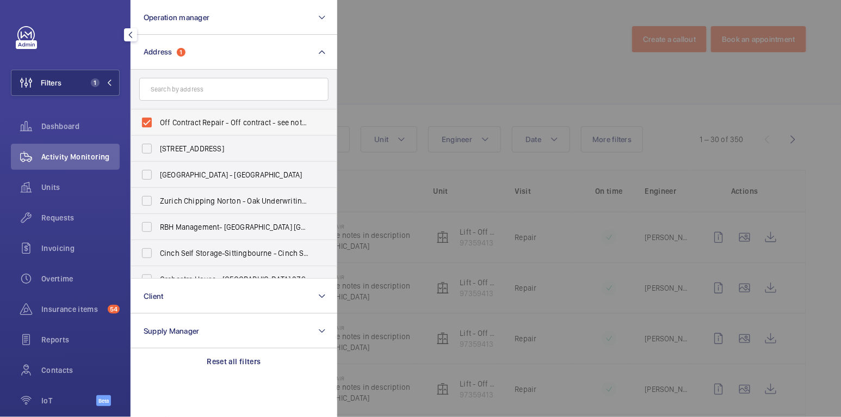
click at [181, 114] on label "Off Contract Repair - Off contract - see notes in description, [GEOGRAPHIC_DATA…" at bounding box center [225, 122] width 189 height 26
click at [158, 114] on input "Off Contract Repair - Off contract - see notes in description, [GEOGRAPHIC_DATA…" at bounding box center [147, 123] width 22 height 22
checkbox input "false"
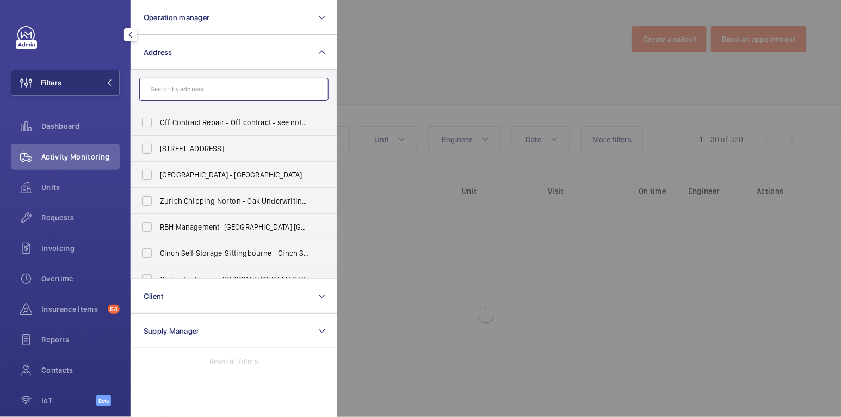
click at [191, 95] on input "text" at bounding box center [233, 89] width 189 height 23
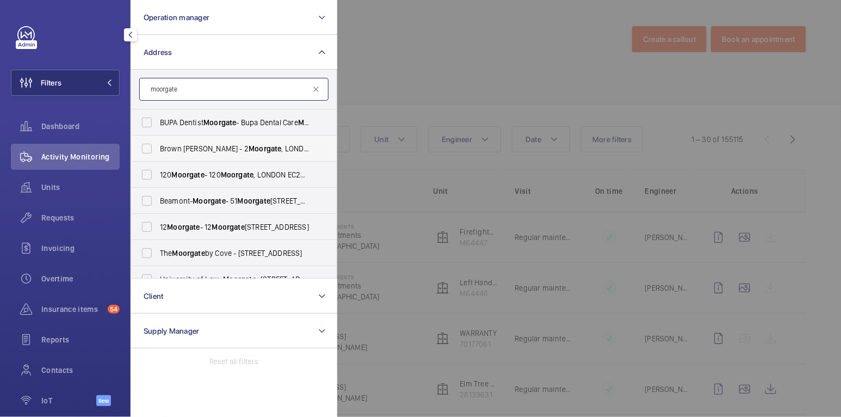
type input "moorgate"
click at [199, 147] on span "Brown [PERSON_NAME] - [STREET_ADDRESS]" at bounding box center [235, 148] width 150 height 11
click at [158, 147] on input "Brown [PERSON_NAME] - [STREET_ADDRESS]" at bounding box center [147, 149] width 22 height 22
checkbox input "true"
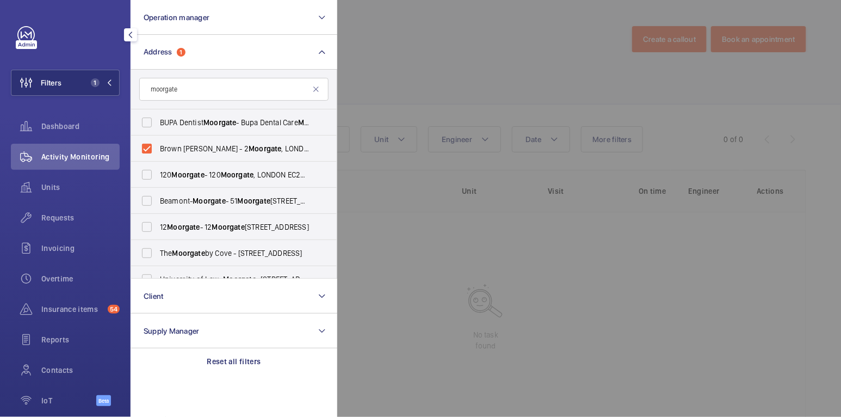
click at [449, 90] on div at bounding box center [757, 208] width 841 height 417
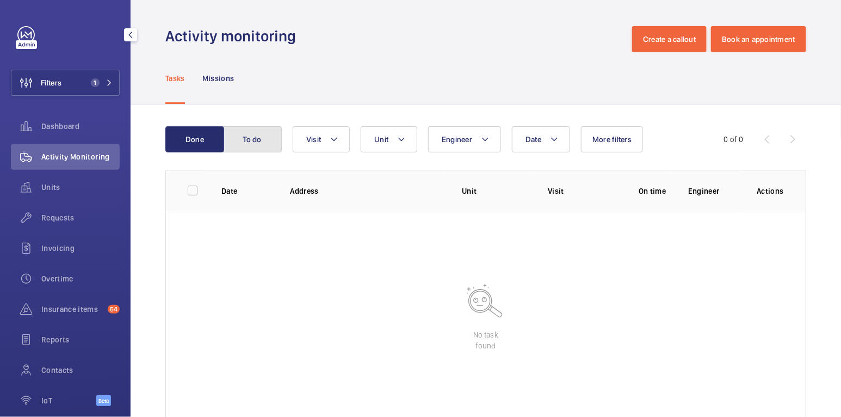
click at [232, 147] on button "To do" at bounding box center [252, 139] width 59 height 26
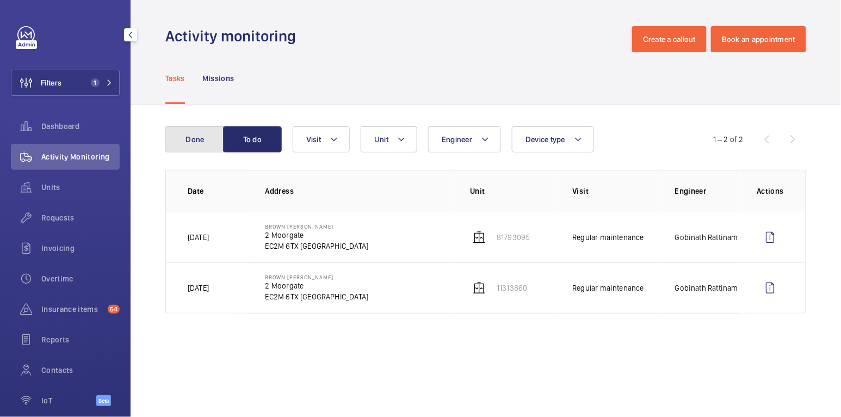
click at [214, 143] on button "Done" at bounding box center [194, 139] width 59 height 26
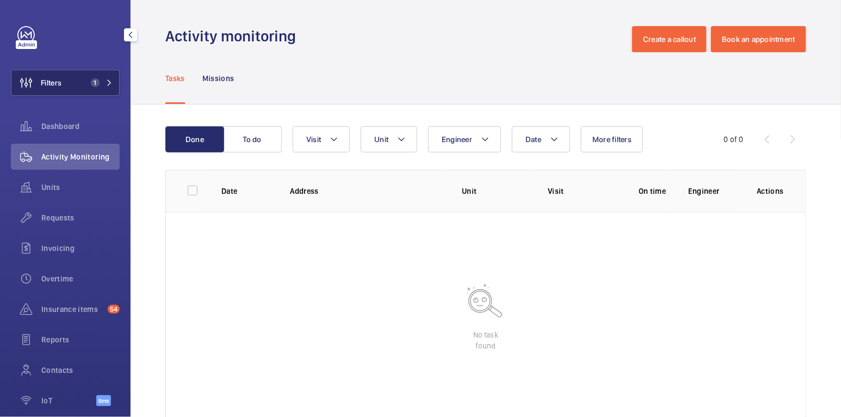
click at [76, 77] on button "Filters 1" at bounding box center [65, 83] width 109 height 26
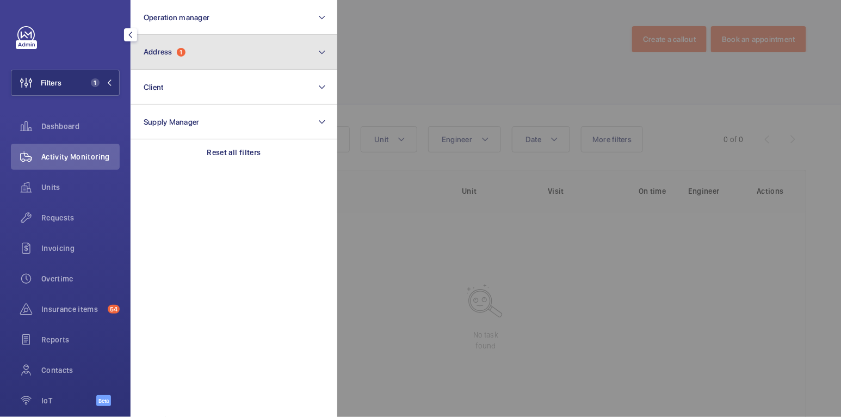
click at [170, 56] on span "Address 1" at bounding box center [165, 51] width 42 height 9
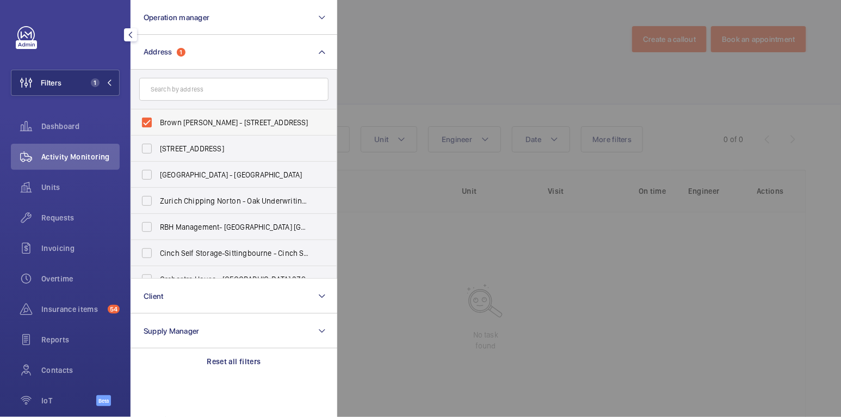
click at [176, 114] on label "Brown [PERSON_NAME] - [STREET_ADDRESS]" at bounding box center [225, 122] width 189 height 26
click at [158, 114] on input "Brown [PERSON_NAME] - [STREET_ADDRESS]" at bounding box center [147, 123] width 22 height 22
checkbox input "false"
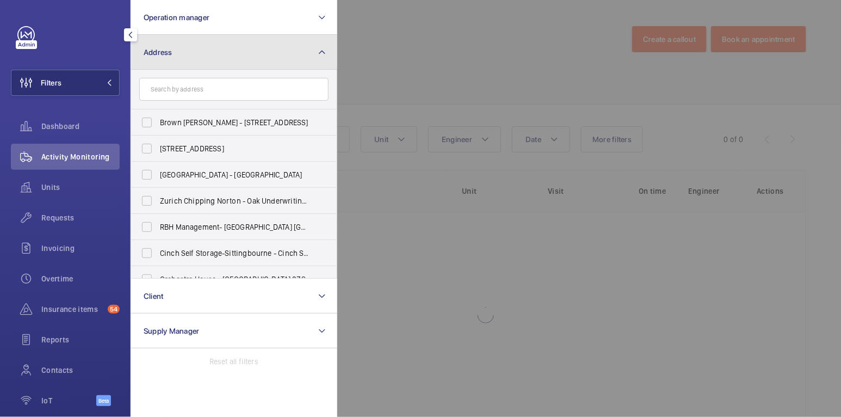
click at [332, 59] on button "Address" at bounding box center [234, 52] width 207 height 35
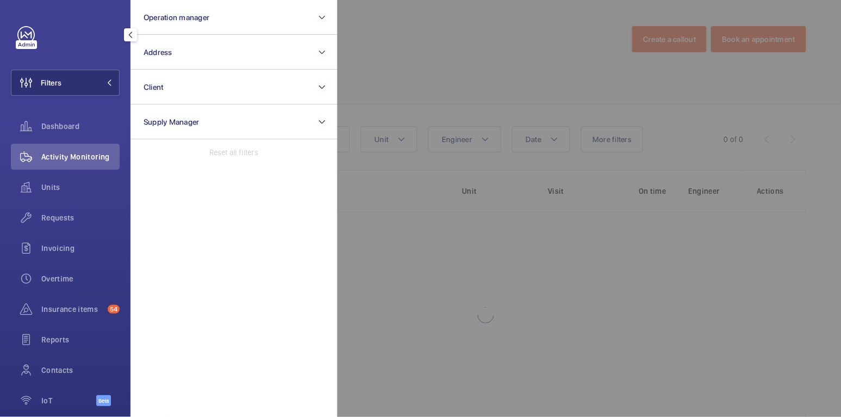
click at [442, 57] on div at bounding box center [757, 208] width 841 height 417
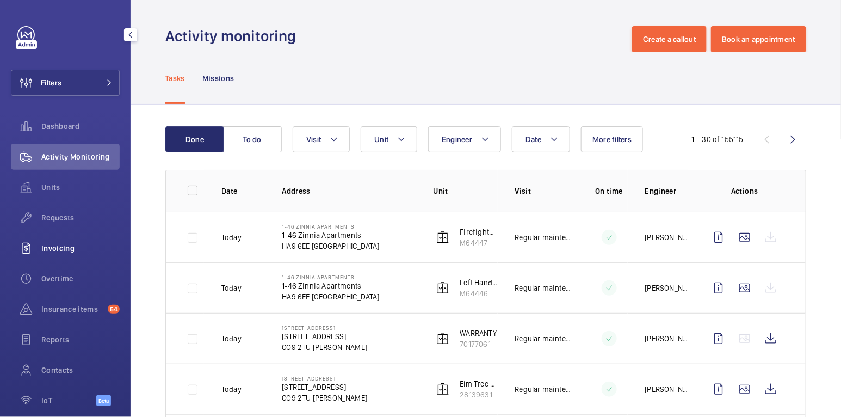
click at [69, 247] on span "Invoicing" at bounding box center [80, 248] width 78 height 11
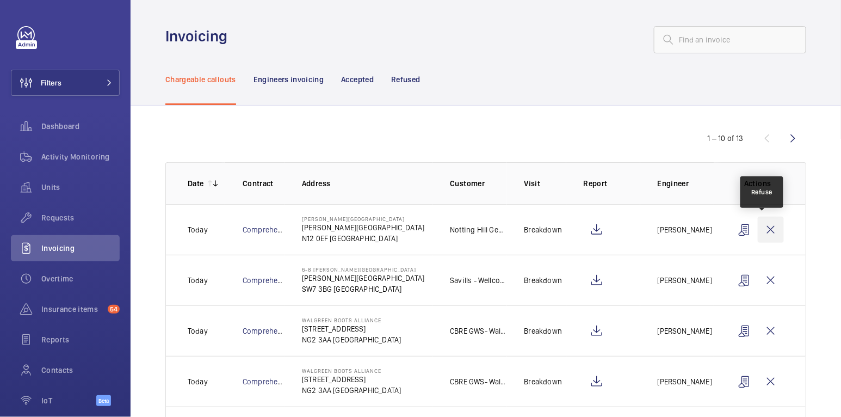
click at [762, 231] on wm-front-icon-button at bounding box center [771, 230] width 26 height 26
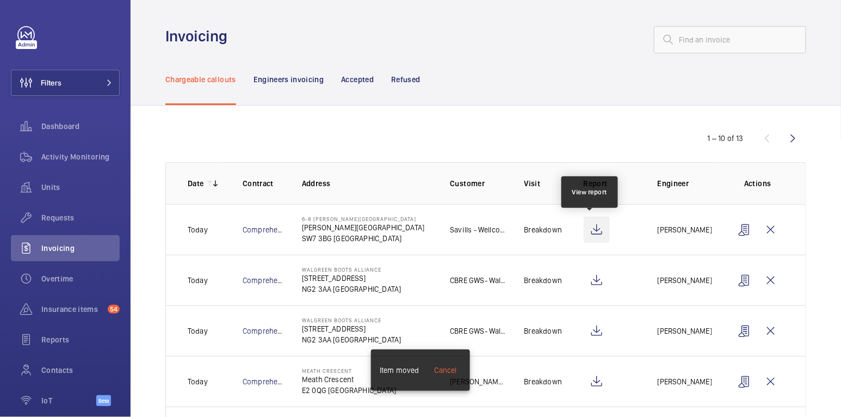
click at [585, 225] on wm-front-icon-button at bounding box center [597, 230] width 26 height 26
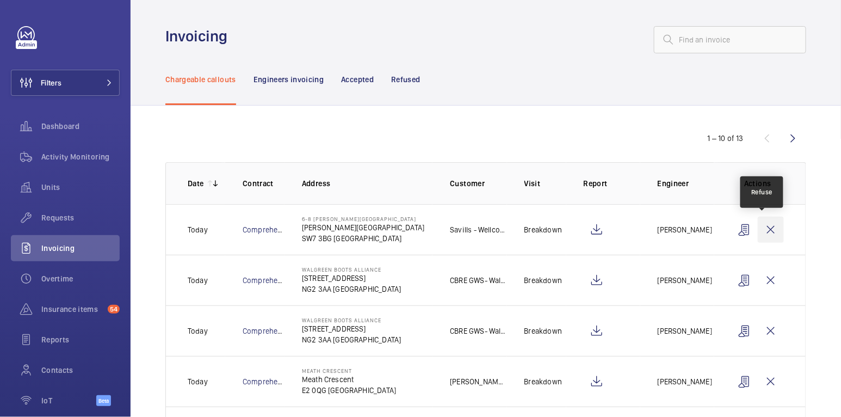
click at [760, 228] on wm-front-icon-button at bounding box center [771, 230] width 26 height 26
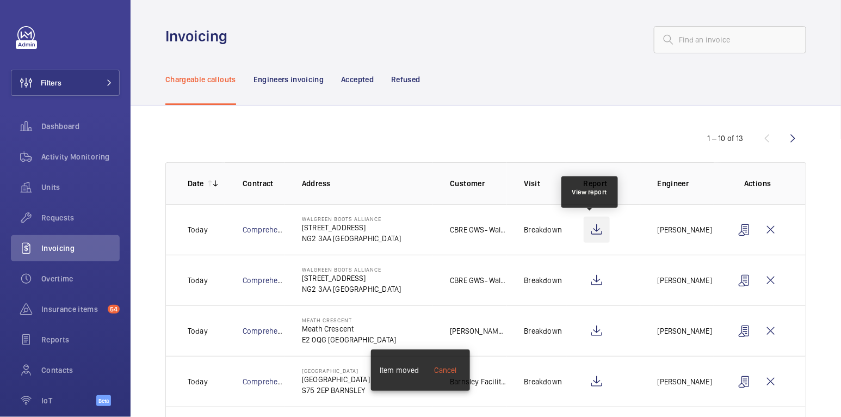
click at [591, 229] on wm-front-icon-button at bounding box center [597, 230] width 26 height 26
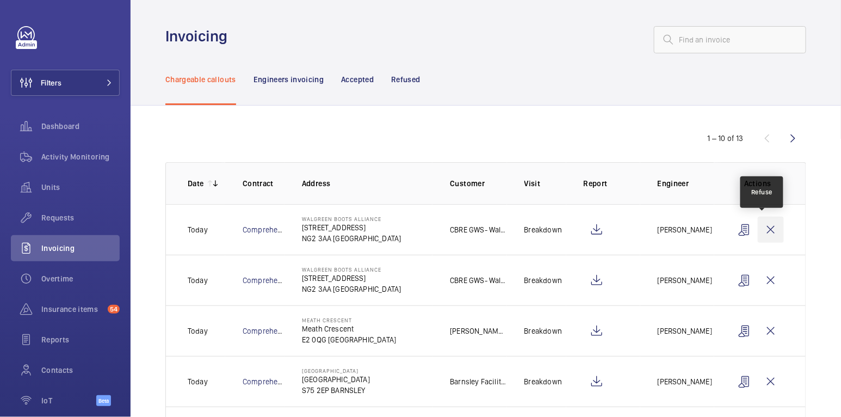
click at [768, 229] on wm-front-icon-button at bounding box center [771, 230] width 26 height 26
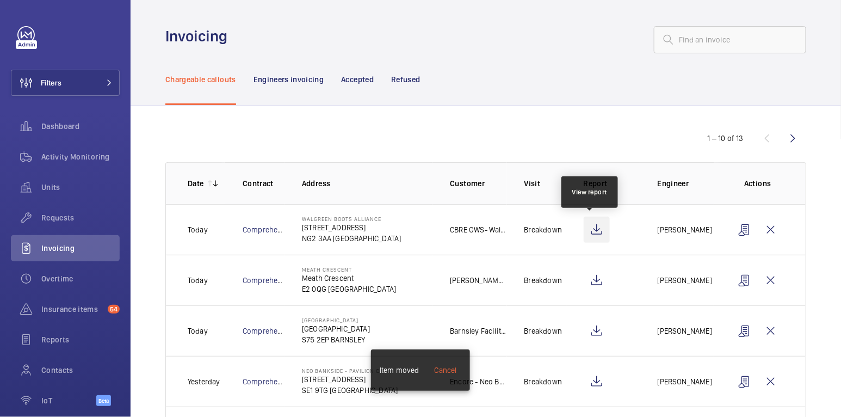
click at [594, 229] on wm-front-icon-button at bounding box center [597, 230] width 26 height 26
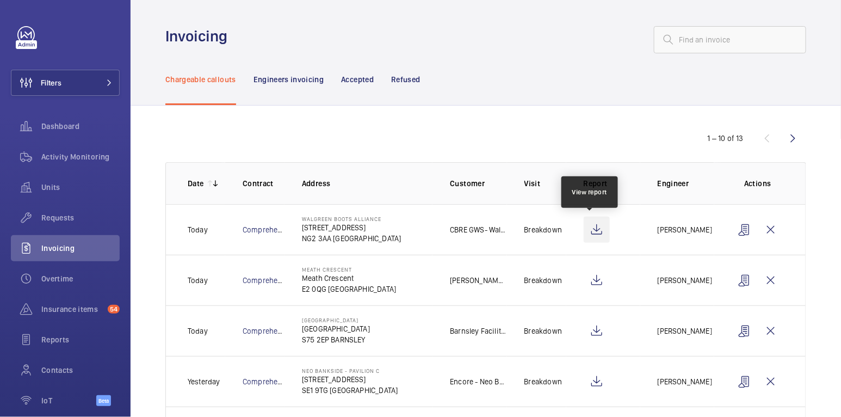
click at [589, 225] on wm-front-icon-button at bounding box center [597, 230] width 26 height 26
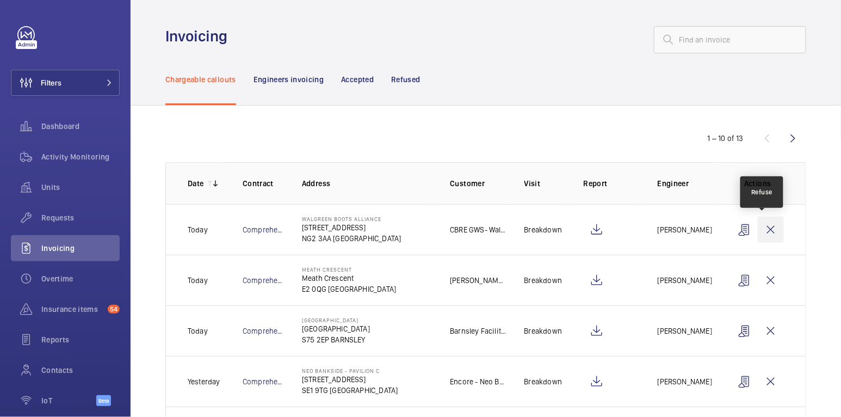
click at [765, 234] on wm-front-icon-button at bounding box center [771, 230] width 26 height 26
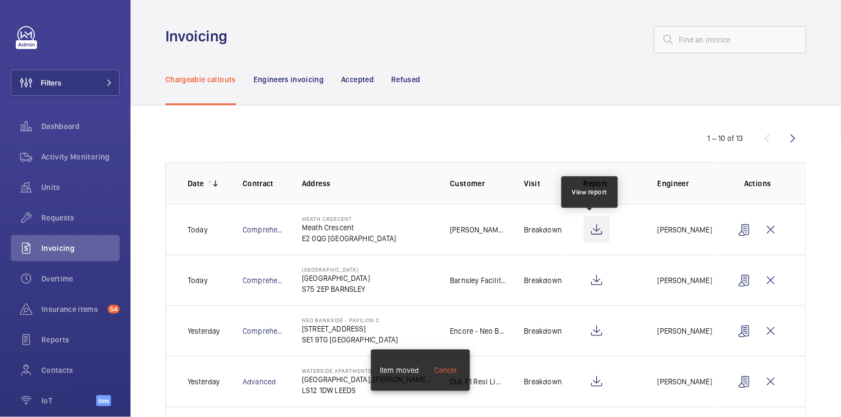
click at [596, 229] on wm-front-icon-button at bounding box center [597, 230] width 26 height 26
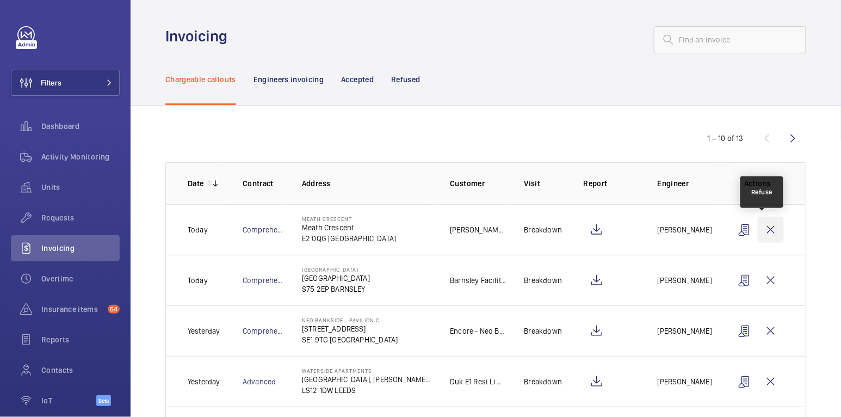
click at [763, 225] on wm-front-icon-button at bounding box center [771, 230] width 26 height 26
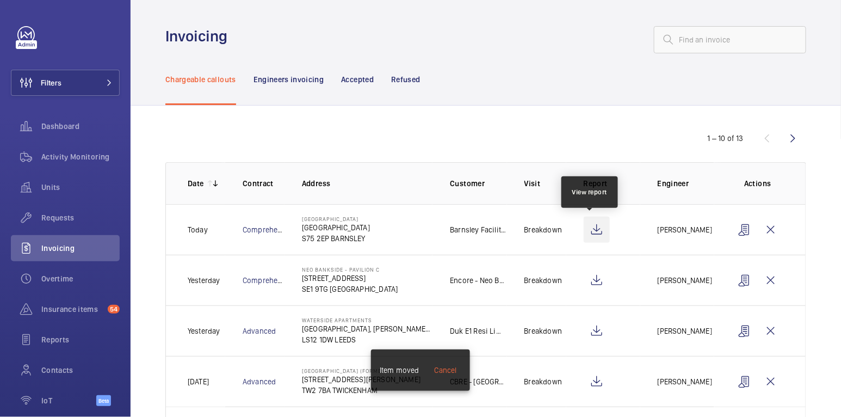
click at [596, 229] on wm-front-icon-button at bounding box center [597, 230] width 26 height 26
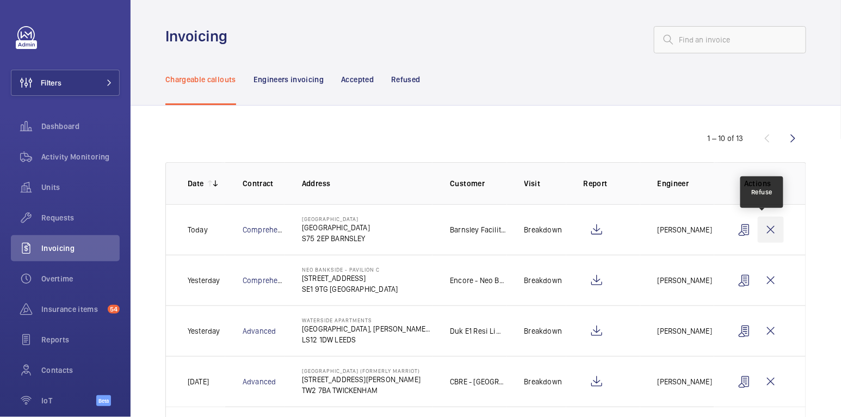
click at [766, 229] on wm-front-icon-button at bounding box center [771, 230] width 26 height 26
